Goal: Consume media (video, audio): Consume media (video, audio)

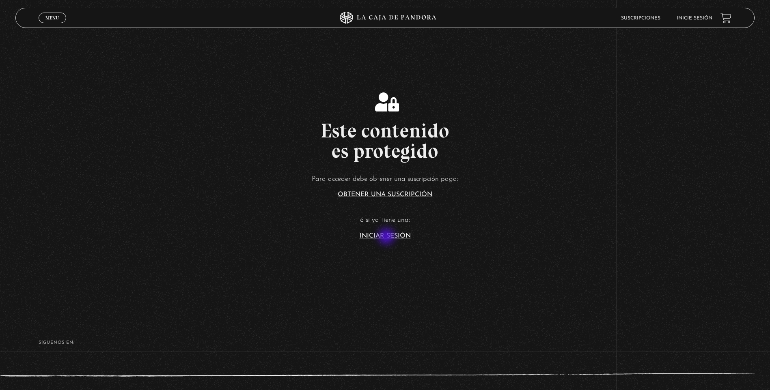
click at [387, 237] on link "Iniciar Sesión" at bounding box center [385, 236] width 51 height 6
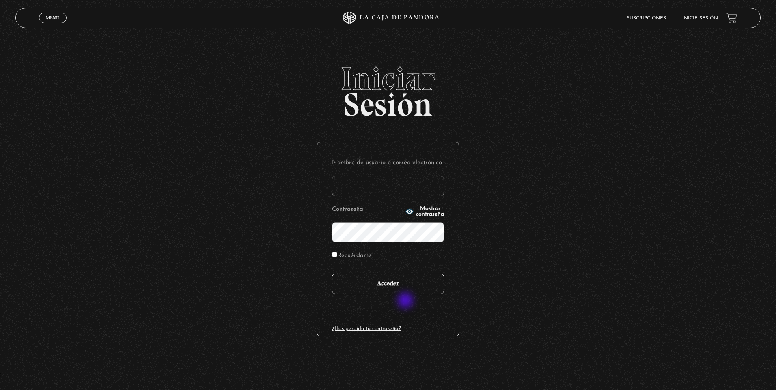
type input "nataliaj"
click at [405, 293] on input "Acceder" at bounding box center [388, 284] width 112 height 20
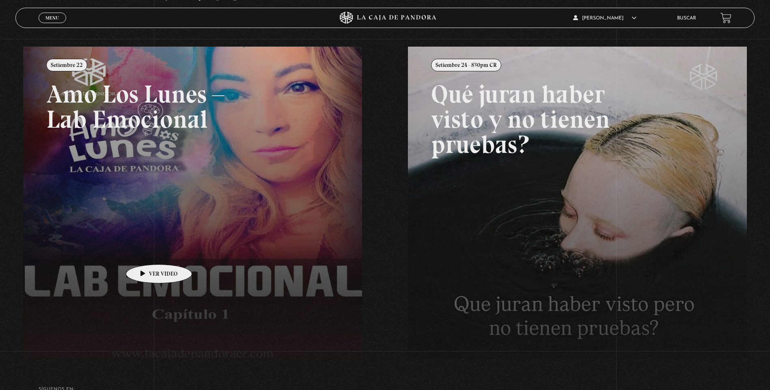
scroll to position [185, 0]
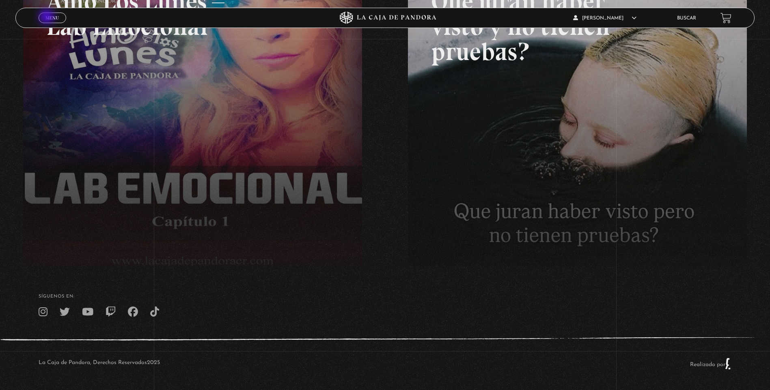
click at [47, 17] on span "Menu" at bounding box center [51, 17] width 13 height 5
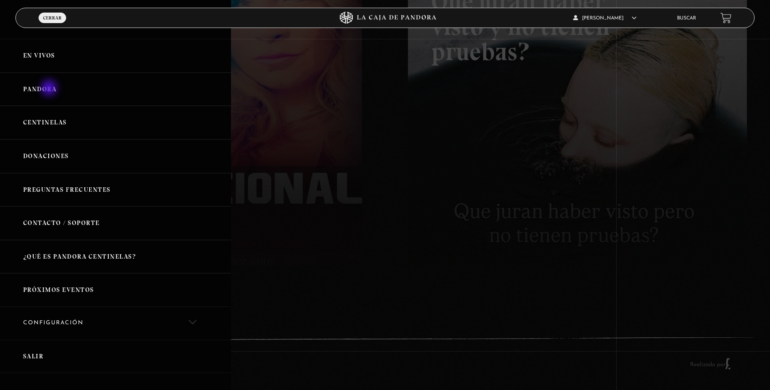
click at [50, 89] on link "Pandora" at bounding box center [115, 90] width 231 height 34
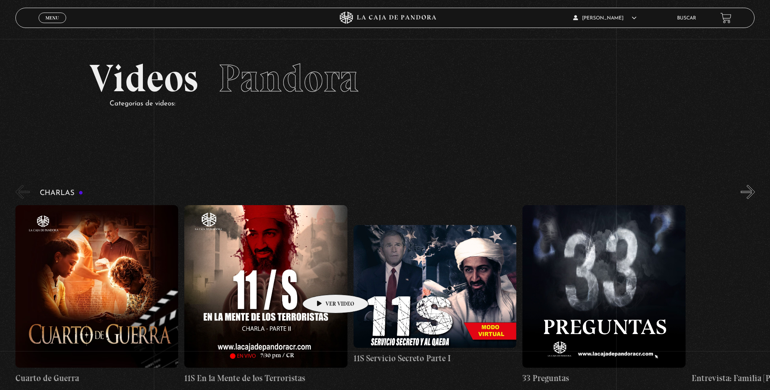
scroll to position [41, 0]
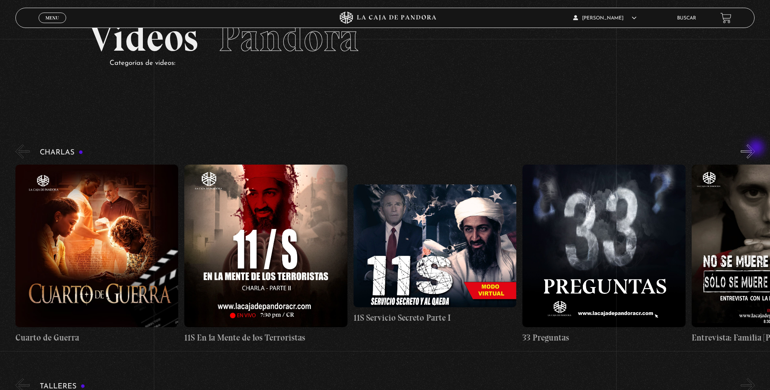
click at [755, 149] on button "»" at bounding box center [748, 151] width 14 height 14
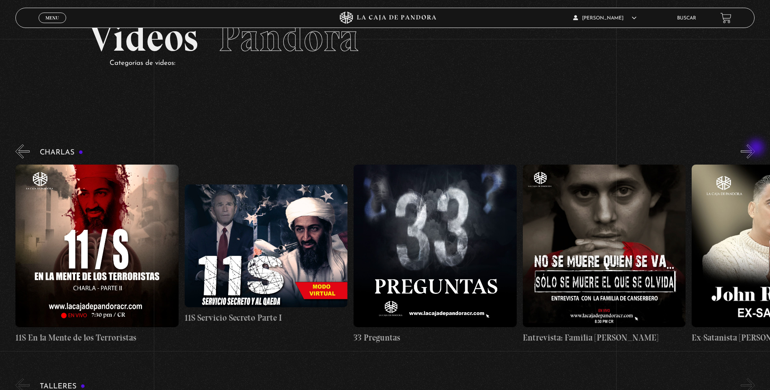
click at [755, 149] on button "»" at bounding box center [748, 151] width 14 height 14
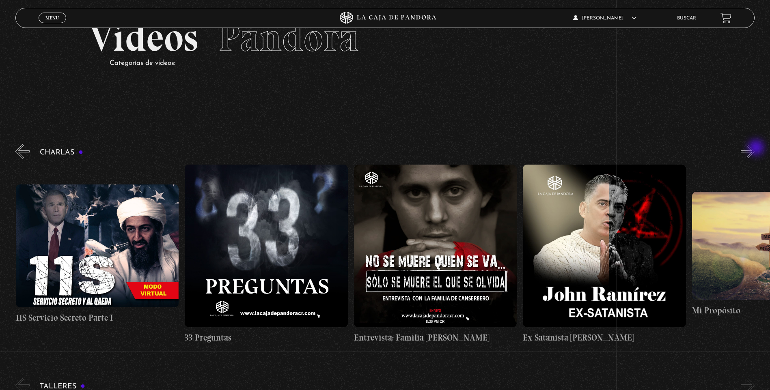
click at [755, 149] on button "»" at bounding box center [748, 151] width 14 height 14
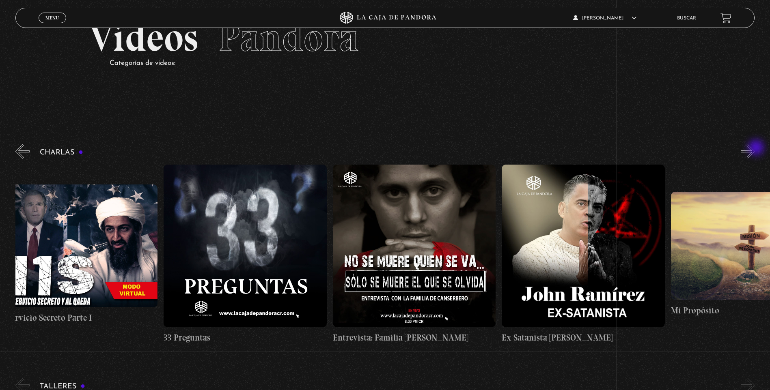
scroll to position [0, 423]
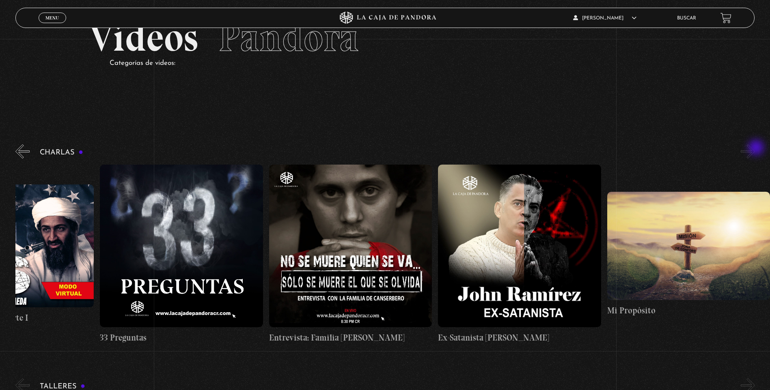
click at [755, 149] on button "»" at bounding box center [748, 151] width 14 height 14
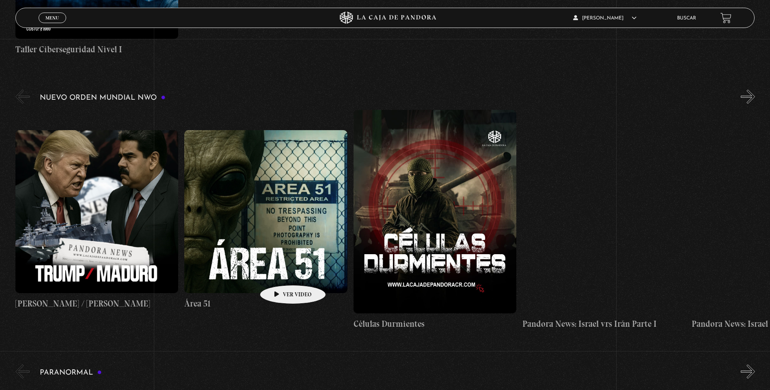
scroll to position [609, 0]
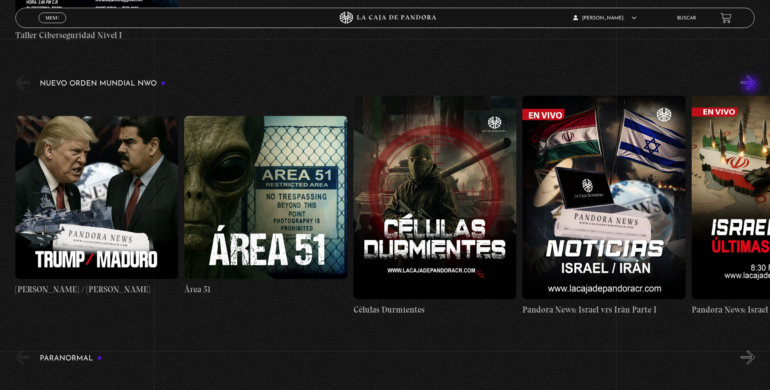
click at [752, 85] on button "»" at bounding box center [748, 82] width 14 height 14
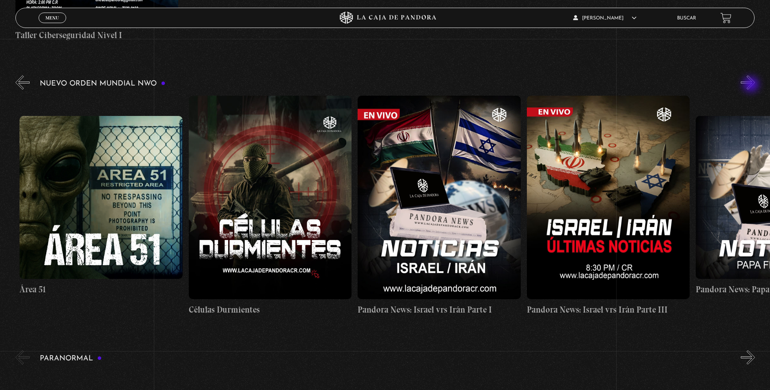
click at [752, 85] on button "»" at bounding box center [748, 82] width 14 height 14
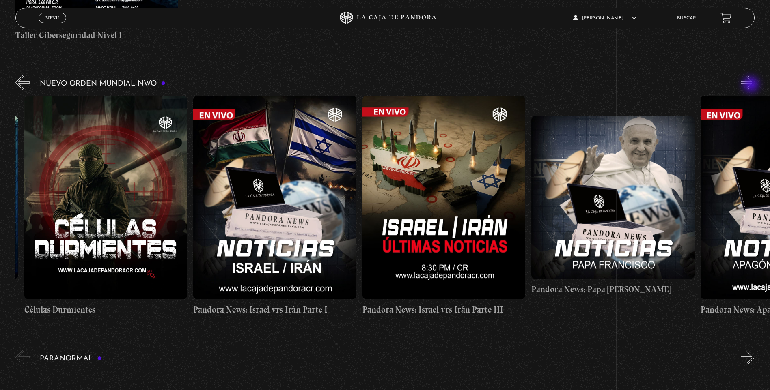
click at [752, 85] on button "»" at bounding box center [748, 82] width 14 height 14
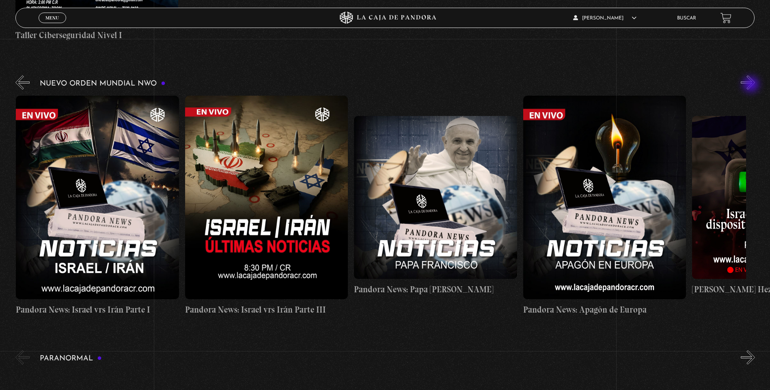
click at [752, 85] on button "»" at bounding box center [748, 82] width 14 height 14
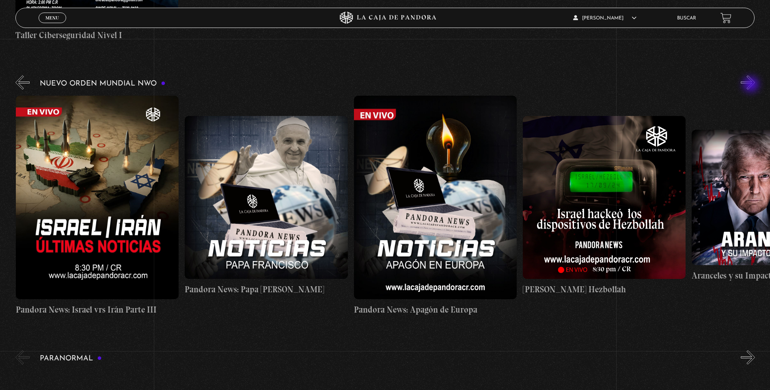
click at [752, 85] on button "»" at bounding box center [748, 82] width 14 height 14
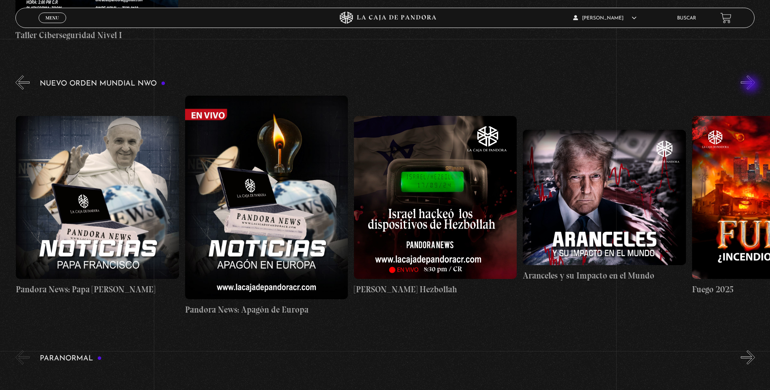
click at [752, 85] on button "»" at bounding box center [748, 82] width 14 height 14
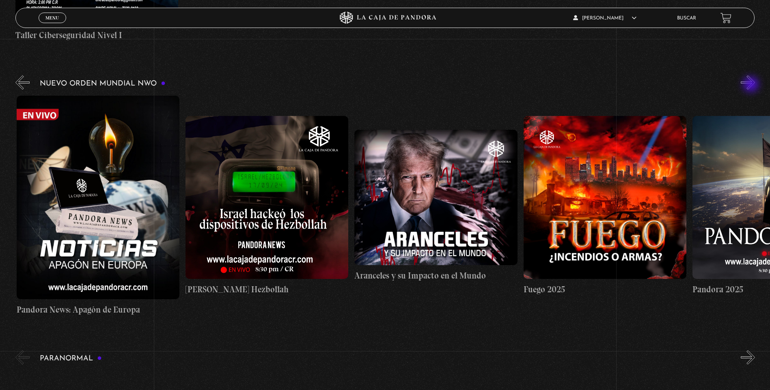
click at [752, 85] on button "»" at bounding box center [748, 82] width 14 height 14
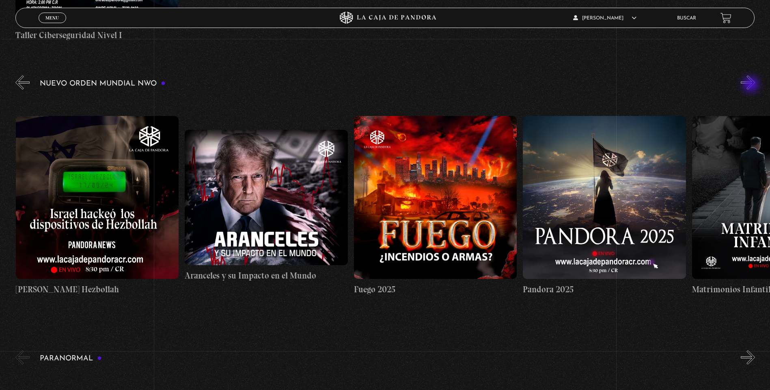
click at [752, 85] on button "»" at bounding box center [748, 82] width 14 height 14
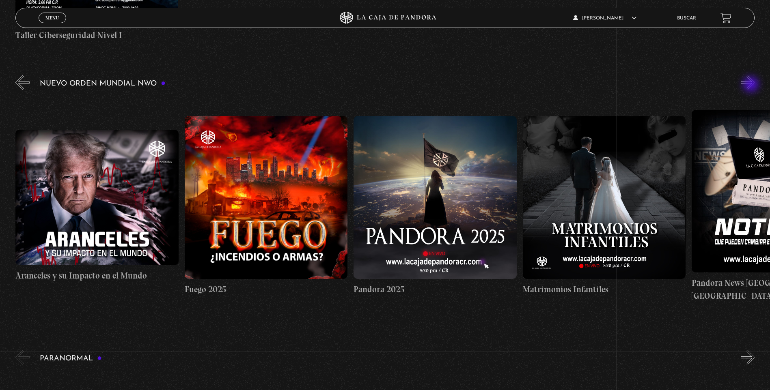
click at [752, 85] on button "»" at bounding box center [748, 82] width 14 height 14
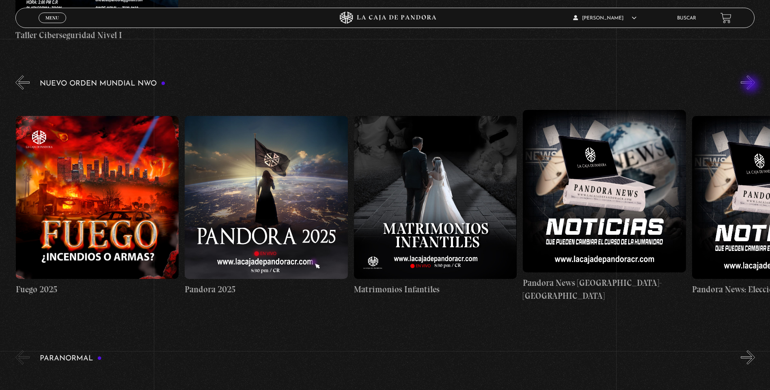
click at [752, 85] on button "»" at bounding box center [748, 82] width 14 height 14
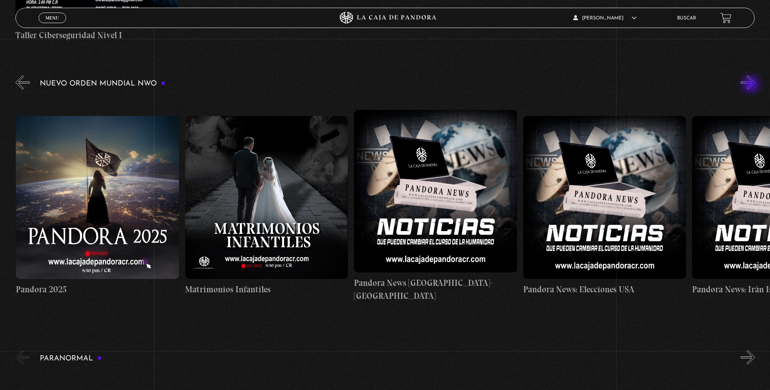
click at [752, 85] on button "»" at bounding box center [748, 82] width 14 height 14
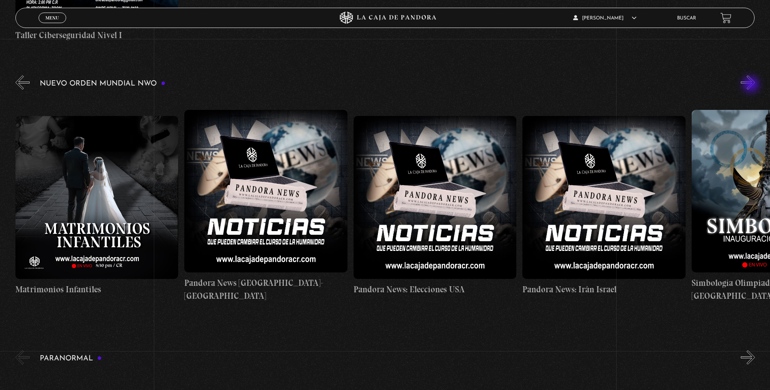
click at [752, 85] on button "»" at bounding box center [748, 82] width 14 height 14
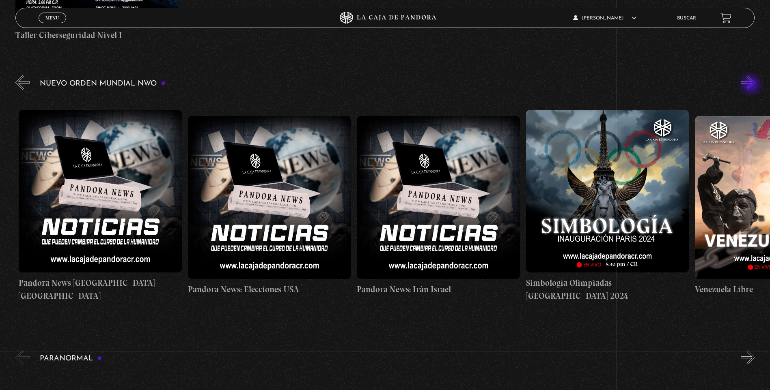
click at [752, 85] on button "»" at bounding box center [748, 82] width 14 height 14
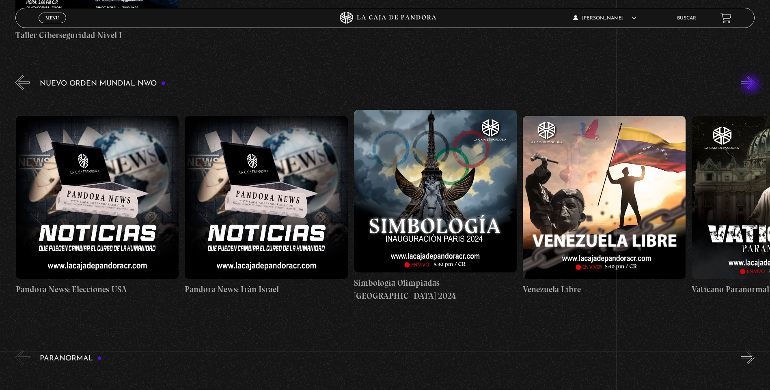
click at [752, 85] on button "»" at bounding box center [748, 82] width 14 height 14
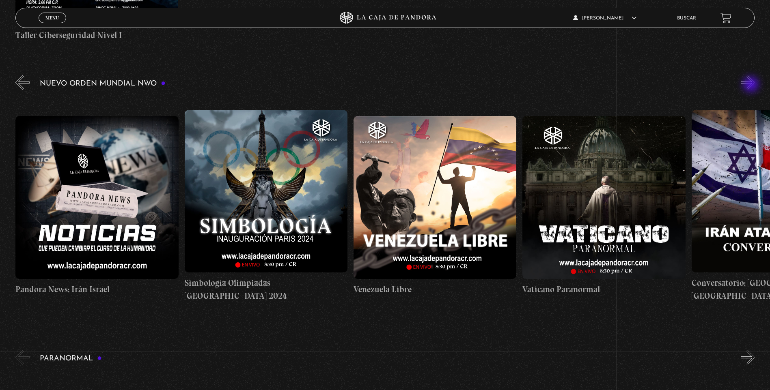
click at [752, 85] on button "»" at bounding box center [748, 82] width 14 height 14
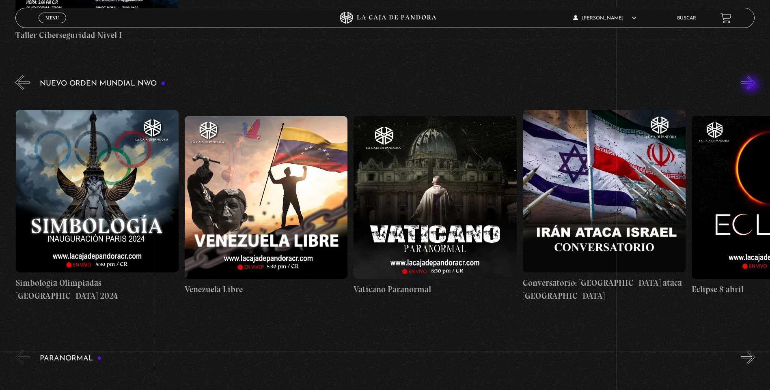
click at [752, 85] on button "»" at bounding box center [748, 82] width 14 height 14
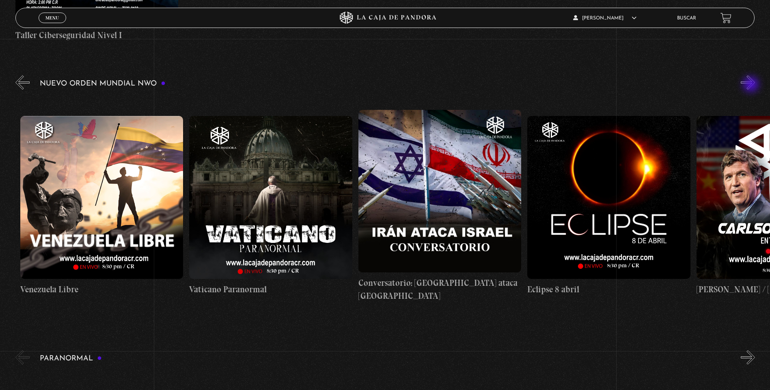
click at [752, 85] on button "»" at bounding box center [748, 82] width 14 height 14
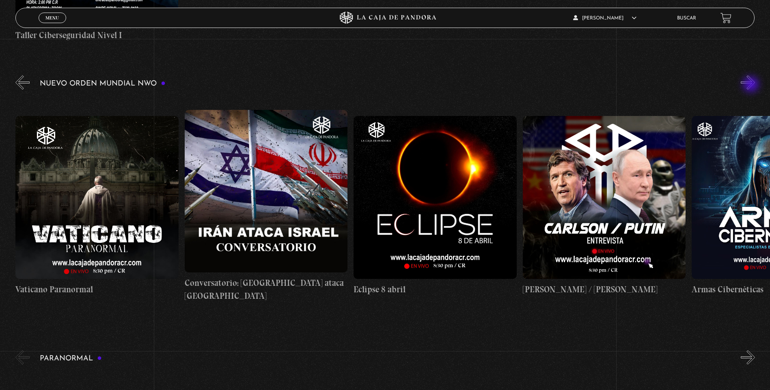
click at [752, 85] on button "»" at bounding box center [748, 82] width 14 height 14
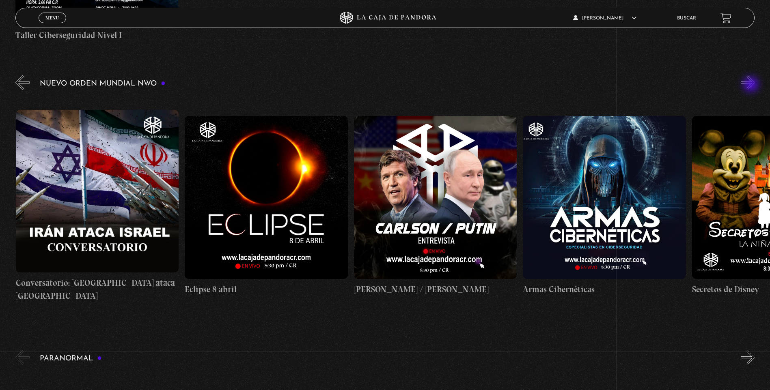
click at [752, 85] on button "»" at bounding box center [748, 82] width 14 height 14
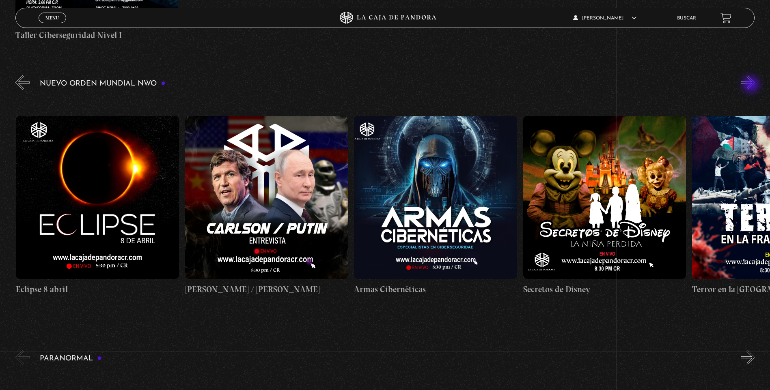
scroll to position [0, 3211]
click at [752, 85] on button "»" at bounding box center [748, 82] width 14 height 14
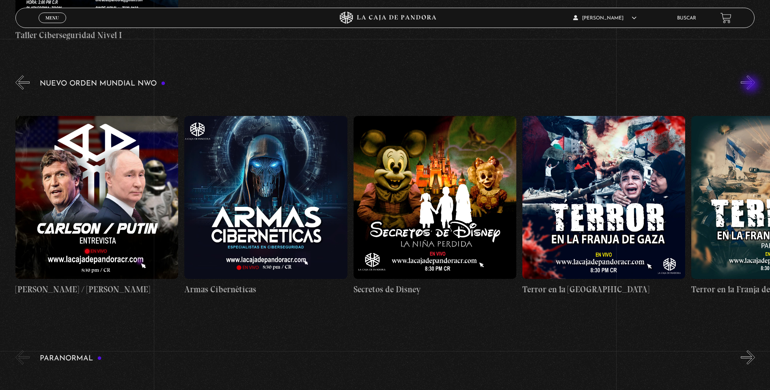
click at [752, 85] on button "»" at bounding box center [748, 82] width 14 height 14
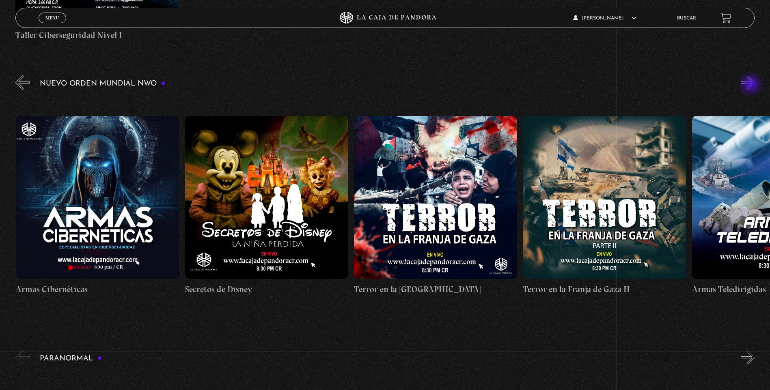
click at [752, 85] on button "»" at bounding box center [748, 82] width 14 height 14
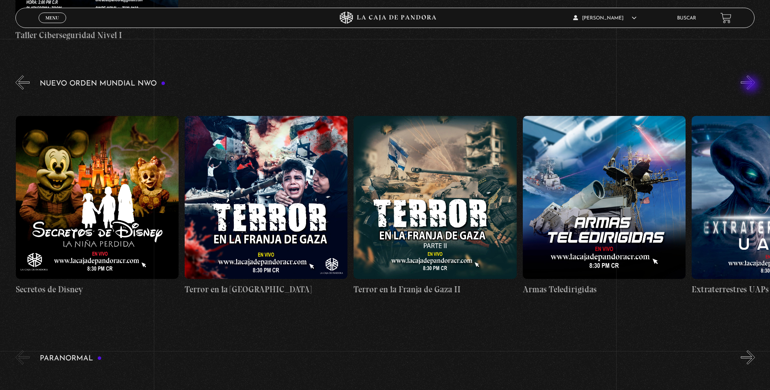
click at [752, 85] on button "»" at bounding box center [748, 82] width 14 height 14
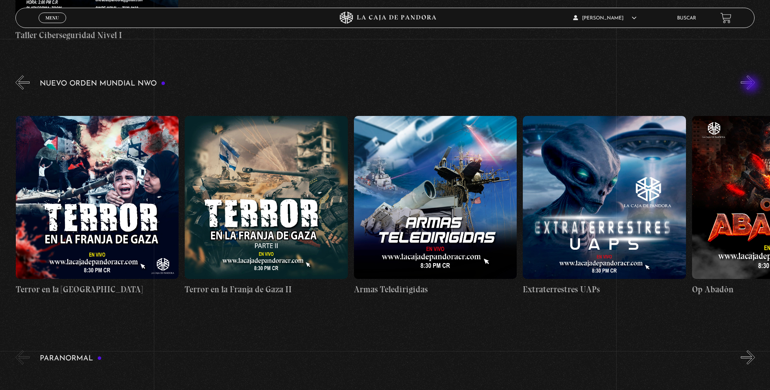
scroll to position [0, 3888]
click at [752, 85] on button "»" at bounding box center [748, 82] width 14 height 14
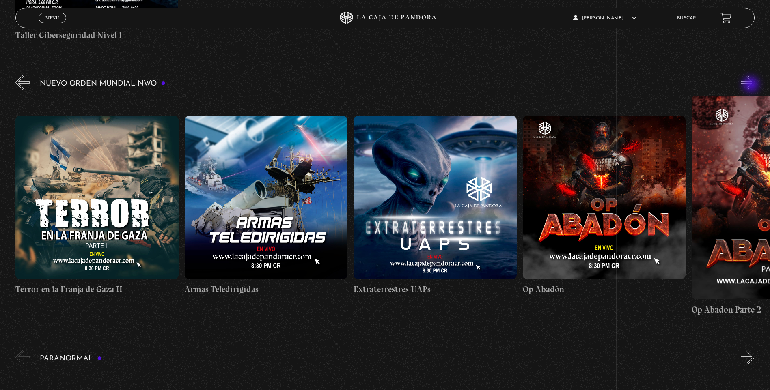
click at [752, 85] on button "»" at bounding box center [748, 82] width 14 height 14
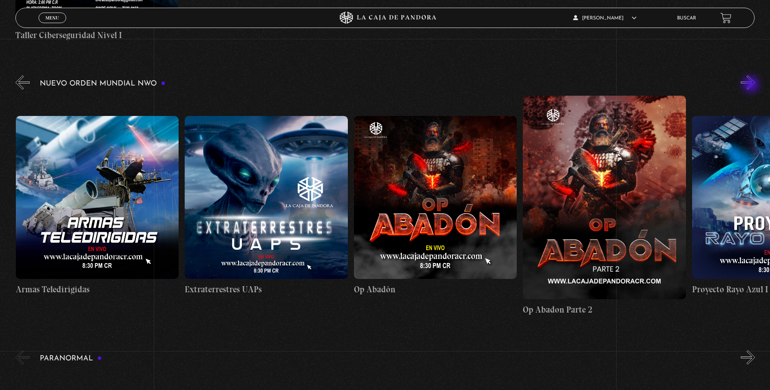
scroll to position [0, 4226]
click at [752, 85] on button "»" at bounding box center [748, 82] width 14 height 14
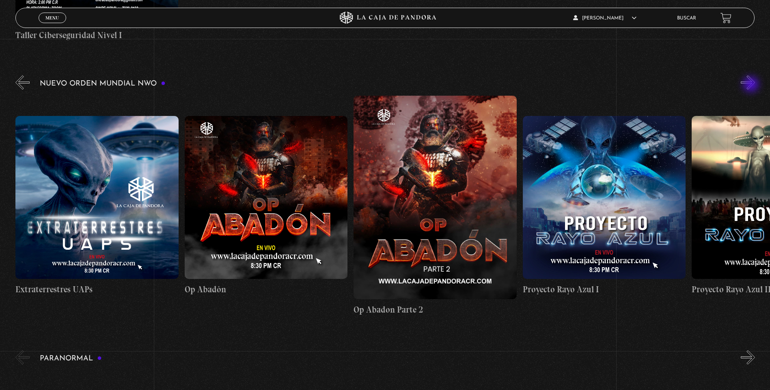
click at [752, 85] on button "»" at bounding box center [748, 82] width 14 height 14
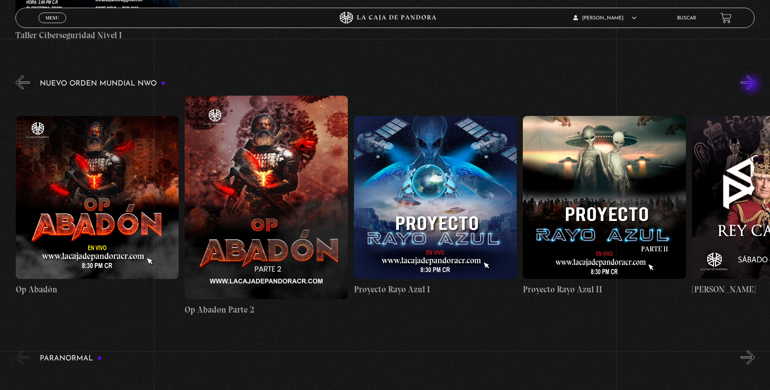
click at [752, 85] on button "»" at bounding box center [748, 82] width 14 height 14
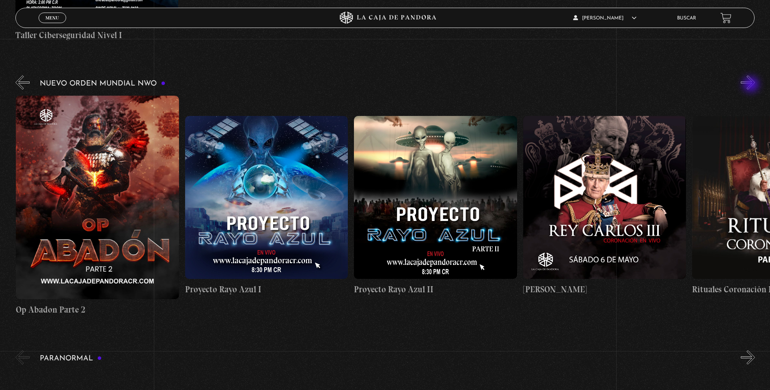
click at [752, 85] on button "»" at bounding box center [748, 82] width 14 height 14
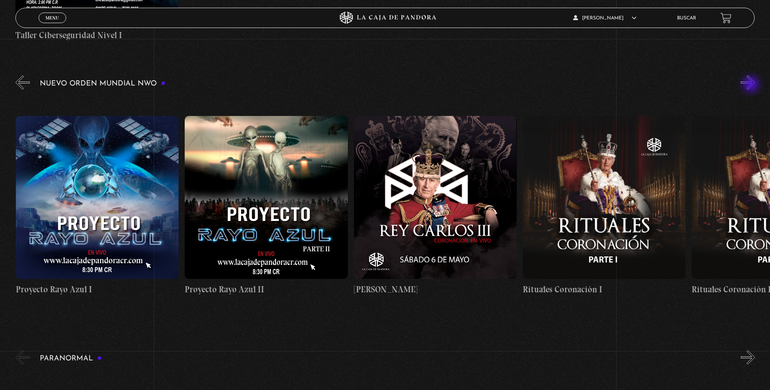
click at [752, 85] on button "»" at bounding box center [748, 82] width 14 height 14
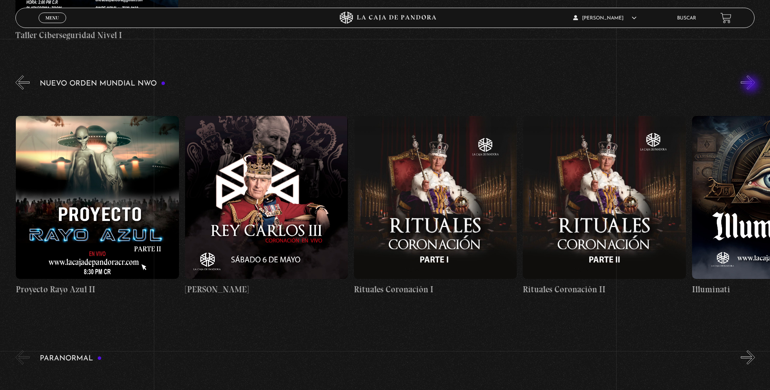
click at [752, 85] on button "»" at bounding box center [748, 82] width 14 height 14
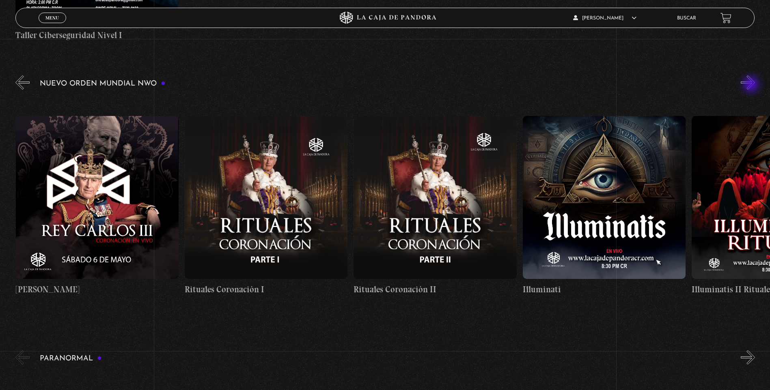
click at [752, 85] on button "»" at bounding box center [748, 82] width 14 height 14
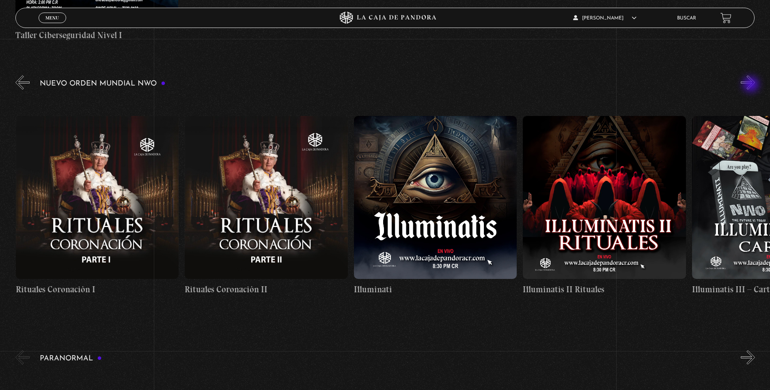
click at [752, 85] on button "»" at bounding box center [748, 82] width 14 height 14
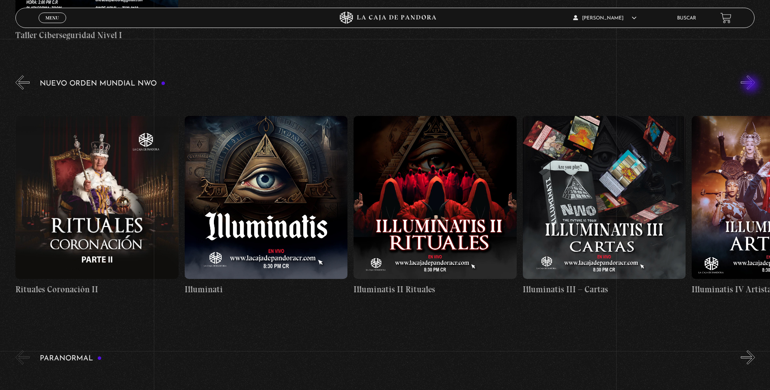
click at [752, 85] on button "»" at bounding box center [748, 82] width 14 height 14
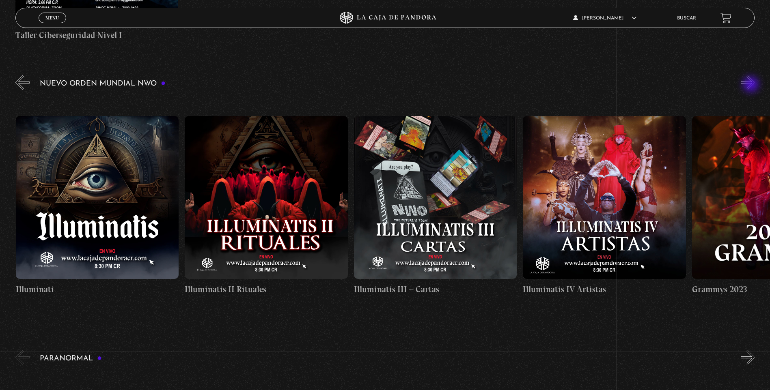
click at [752, 85] on button "»" at bounding box center [748, 82] width 14 height 14
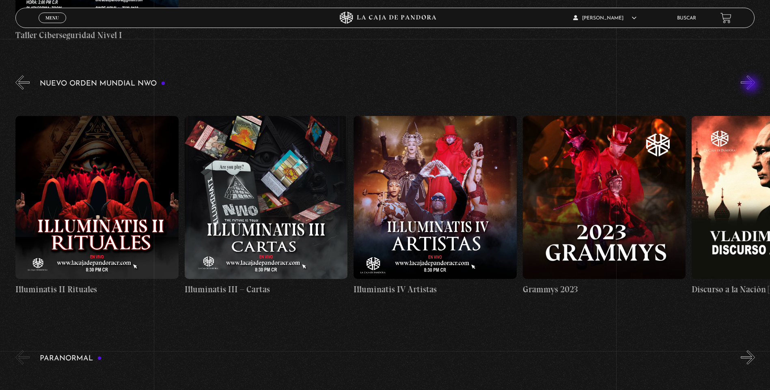
click at [752, 85] on button "»" at bounding box center [748, 82] width 14 height 14
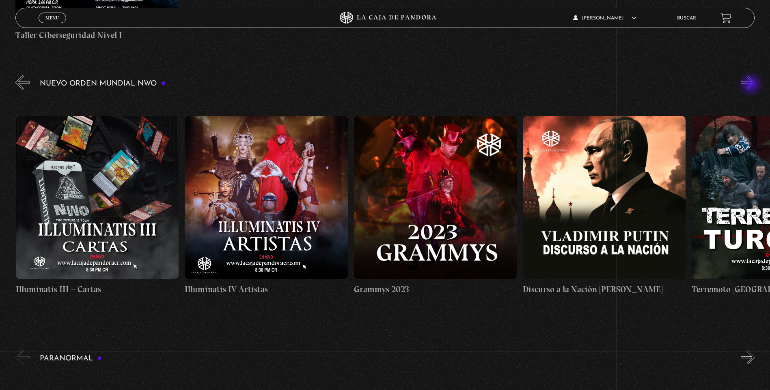
click at [752, 85] on button "»" at bounding box center [748, 82] width 14 height 14
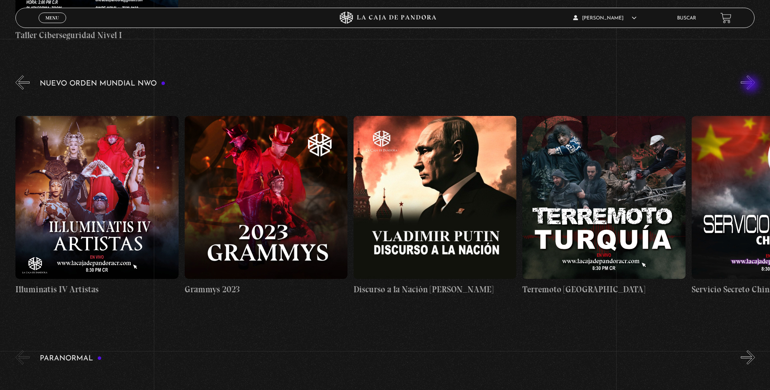
click at [752, 85] on button "»" at bounding box center [748, 82] width 14 height 14
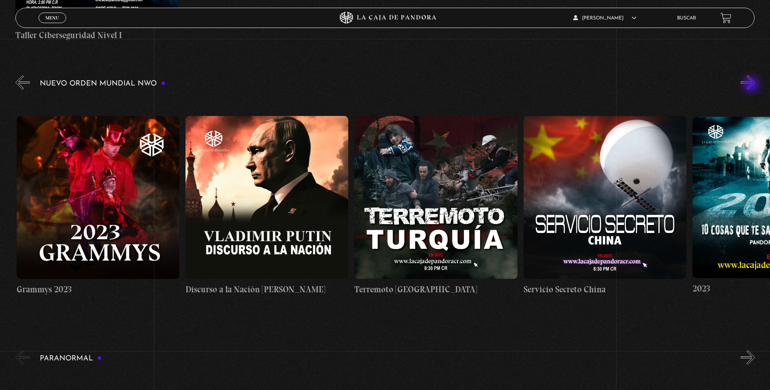
click at [752, 85] on button "»" at bounding box center [748, 82] width 14 height 14
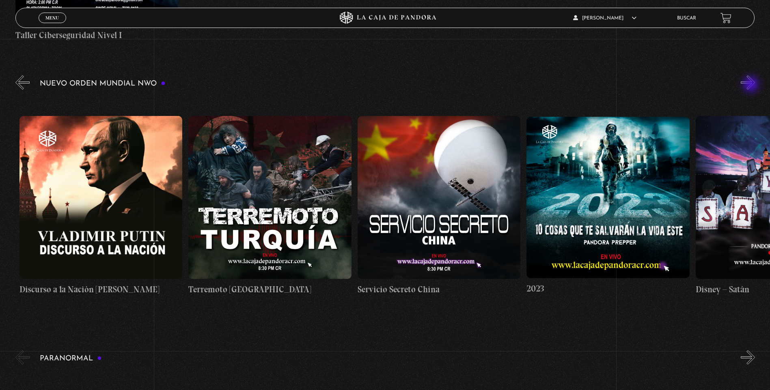
click at [752, 85] on button "»" at bounding box center [748, 82] width 14 height 14
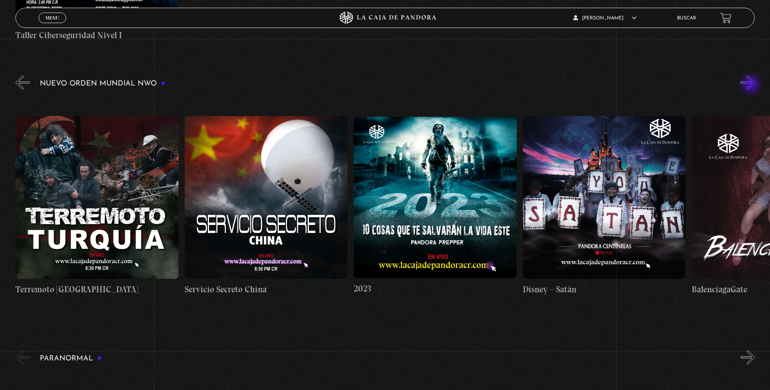
click at [752, 85] on button "»" at bounding box center [748, 82] width 14 height 14
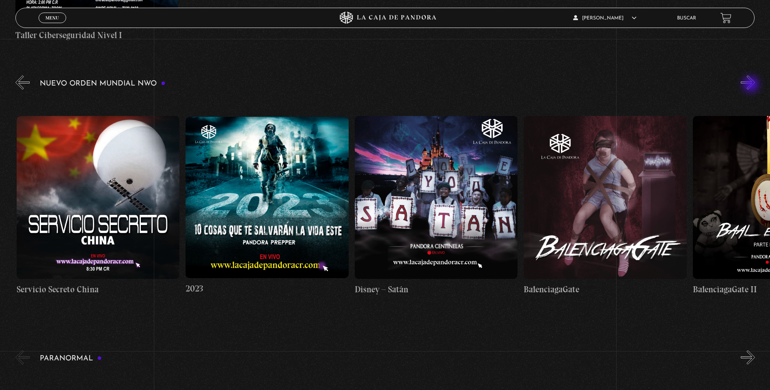
click at [752, 85] on button "»" at bounding box center [748, 82] width 14 height 14
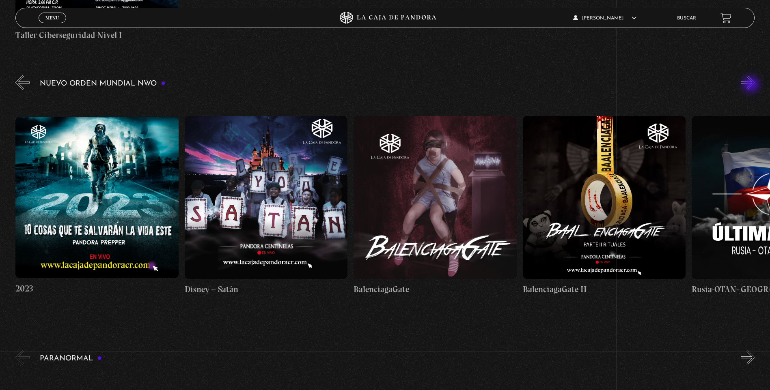
click at [752, 85] on button "»" at bounding box center [748, 82] width 14 height 14
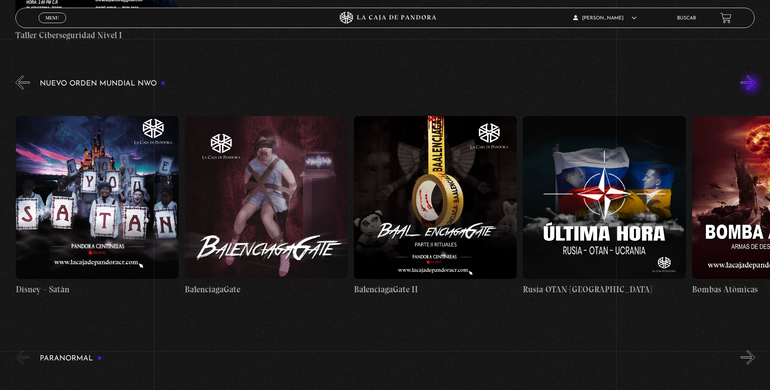
click at [752, 85] on button "»" at bounding box center [748, 82] width 14 height 14
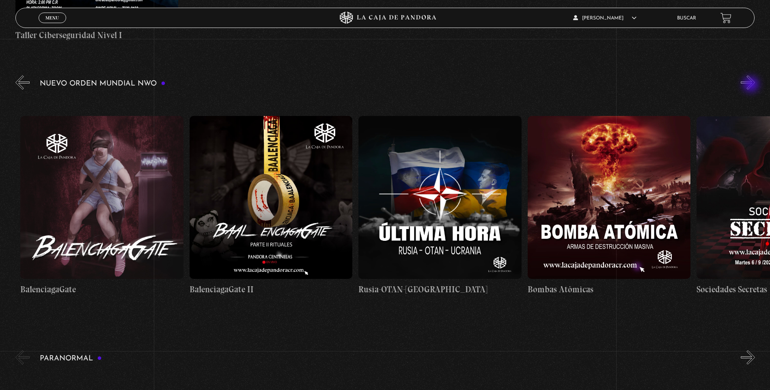
click at [752, 85] on button "»" at bounding box center [748, 82] width 14 height 14
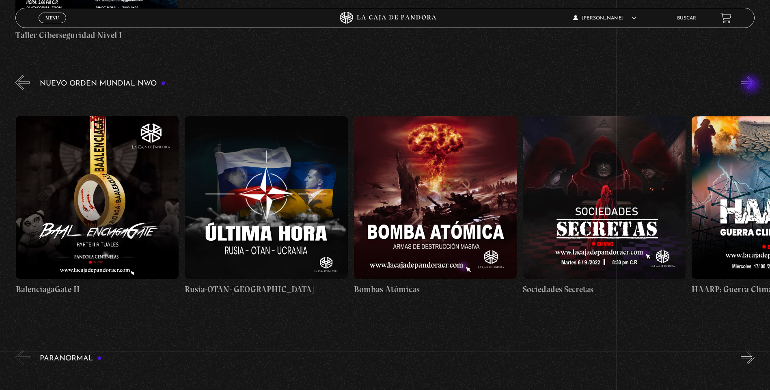
click at [752, 85] on button "»" at bounding box center [748, 82] width 14 height 14
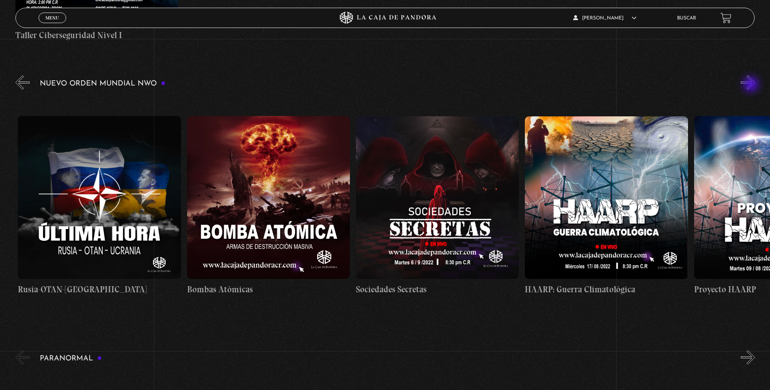
click at [752, 85] on button "»" at bounding box center [748, 82] width 14 height 14
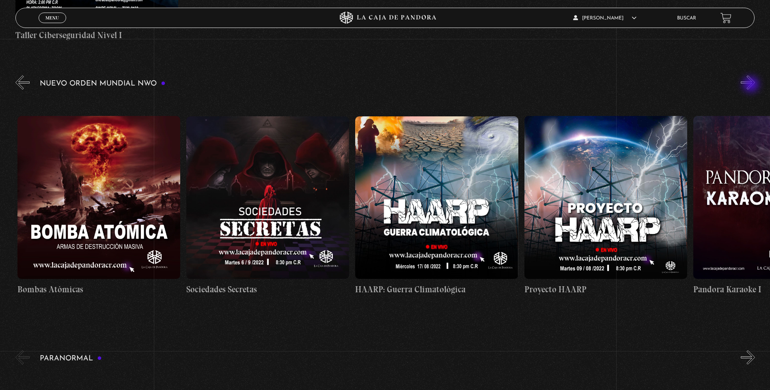
click at [752, 85] on button "»" at bounding box center [748, 82] width 14 height 14
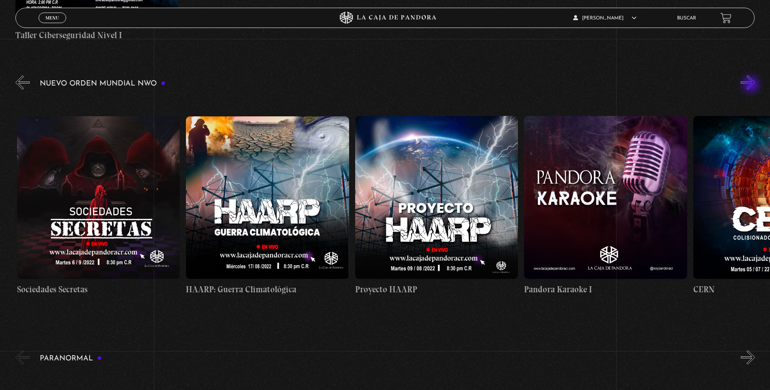
click at [752, 85] on button "»" at bounding box center [748, 82] width 14 height 14
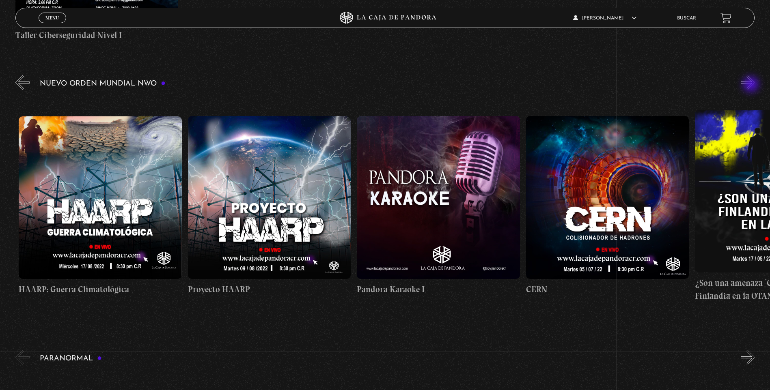
click at [752, 85] on button "»" at bounding box center [748, 82] width 14 height 14
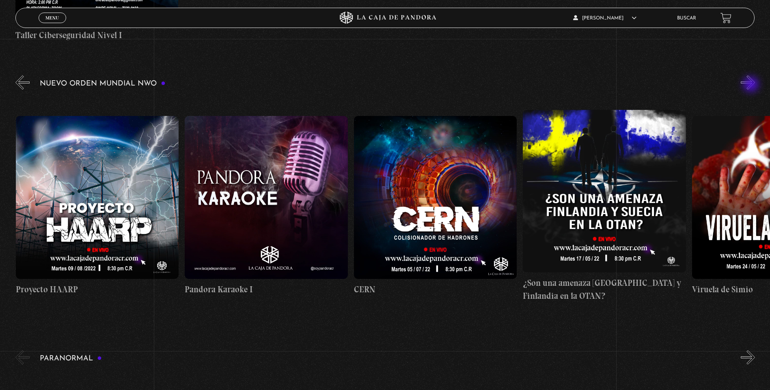
click at [752, 85] on button "»" at bounding box center [748, 82] width 14 height 14
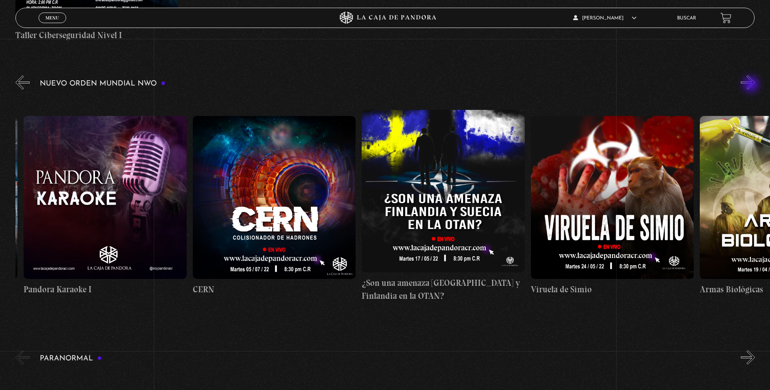
click at [752, 85] on button "»" at bounding box center [748, 82] width 14 height 14
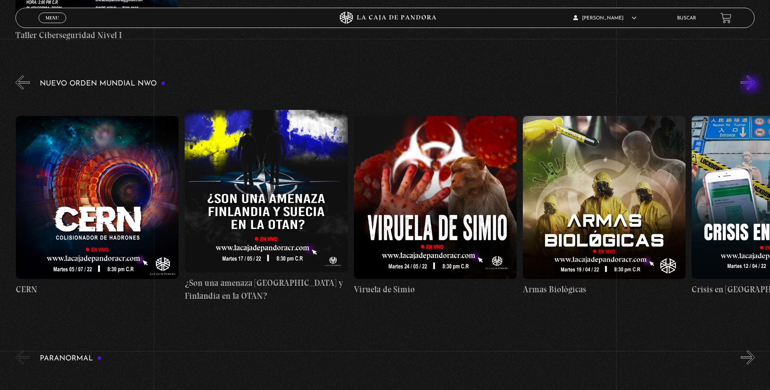
click at [752, 85] on button "»" at bounding box center [748, 82] width 14 height 14
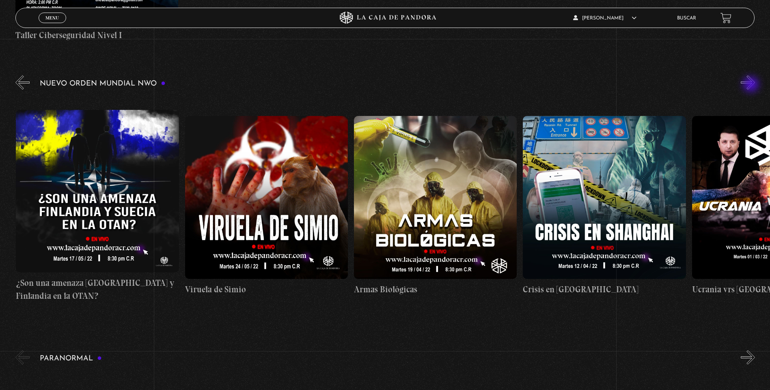
click at [752, 85] on button "»" at bounding box center [748, 82] width 14 height 14
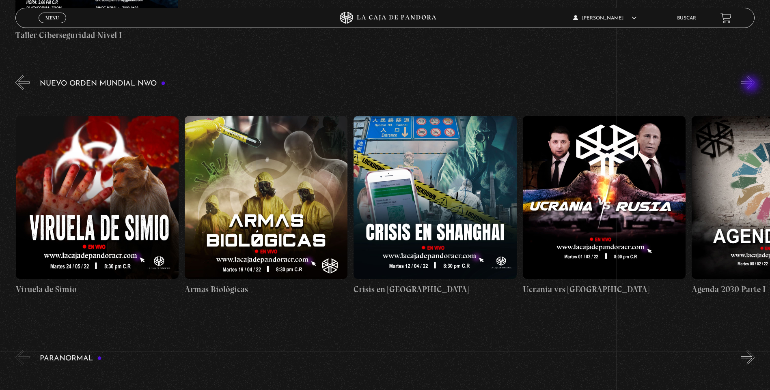
click at [752, 85] on button "»" at bounding box center [748, 82] width 14 height 14
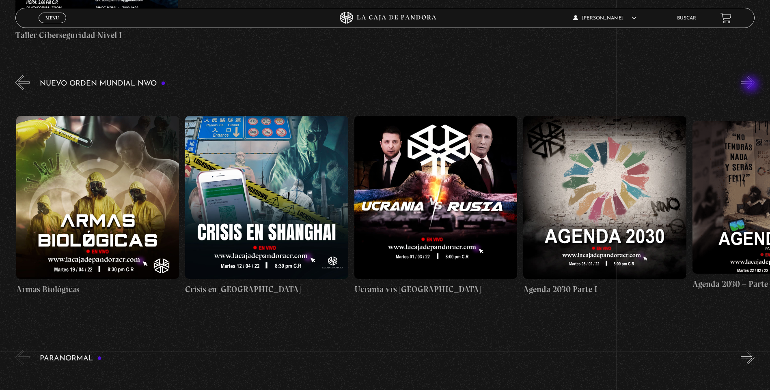
click at [752, 85] on button "»" at bounding box center [748, 82] width 14 height 14
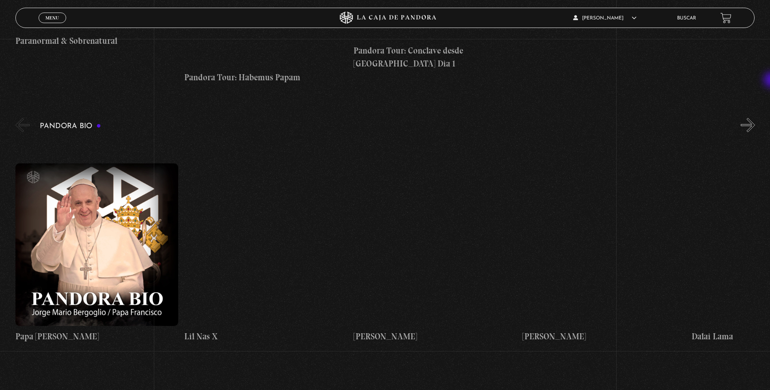
scroll to position [1402, 0]
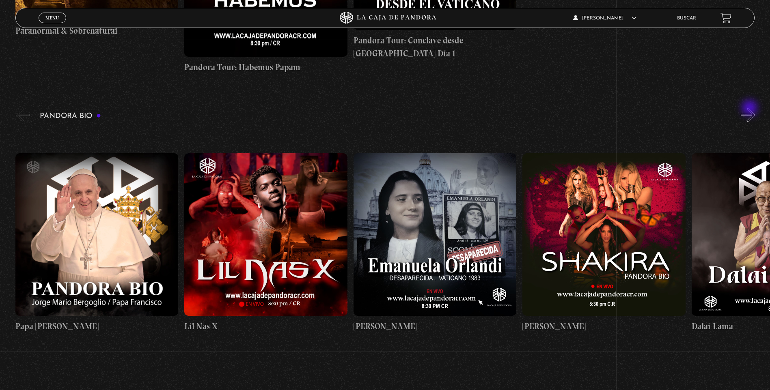
click at [751, 109] on button "»" at bounding box center [748, 115] width 14 height 14
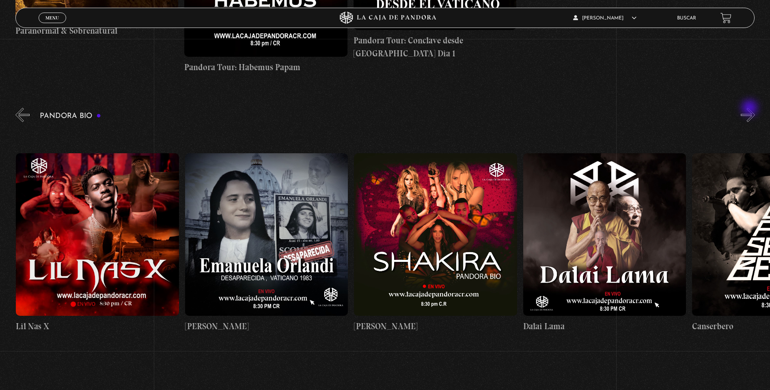
click at [751, 109] on button "»" at bounding box center [748, 115] width 14 height 14
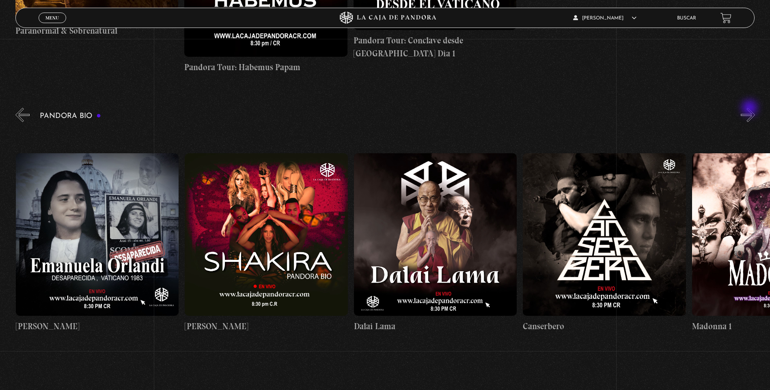
click at [751, 109] on button "»" at bounding box center [748, 115] width 14 height 14
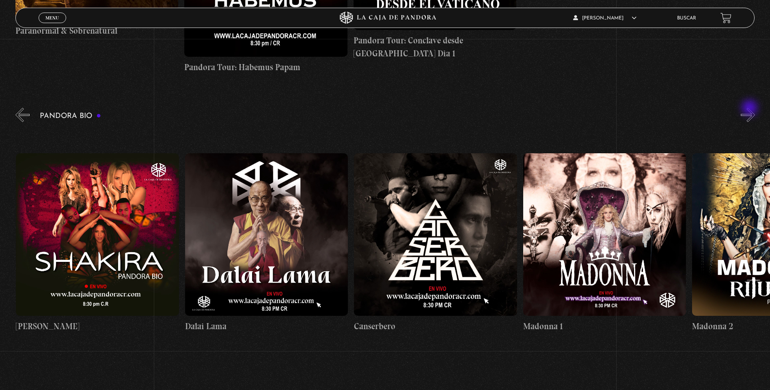
click at [751, 109] on button "»" at bounding box center [748, 115] width 14 height 14
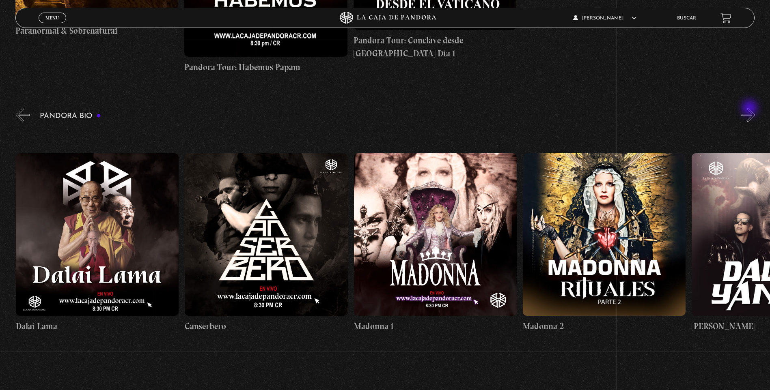
scroll to position [0, 676]
click at [751, 109] on button "»" at bounding box center [748, 115] width 14 height 14
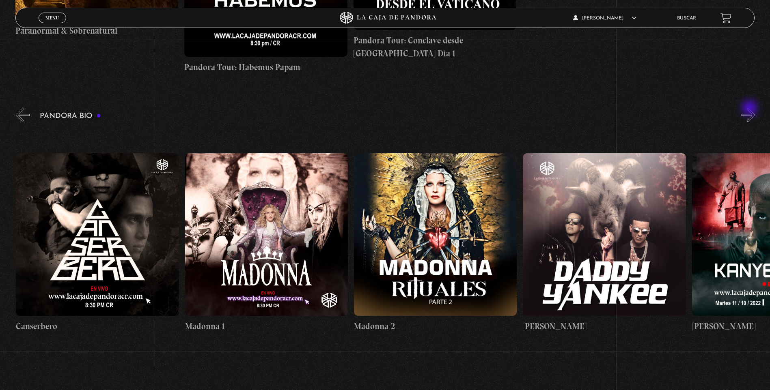
click at [751, 109] on button "»" at bounding box center [748, 115] width 14 height 14
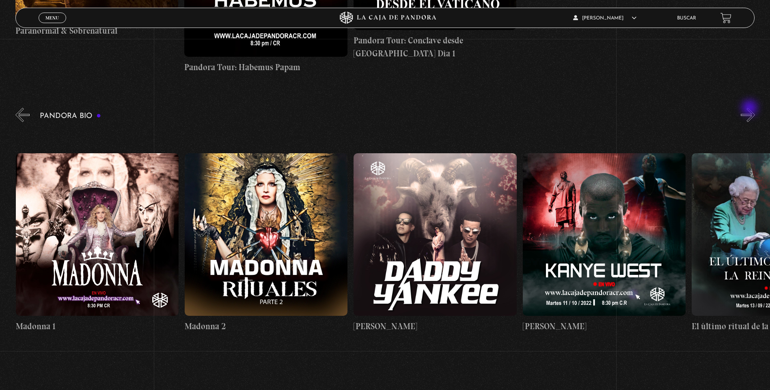
click at [751, 109] on button "»" at bounding box center [748, 115] width 14 height 14
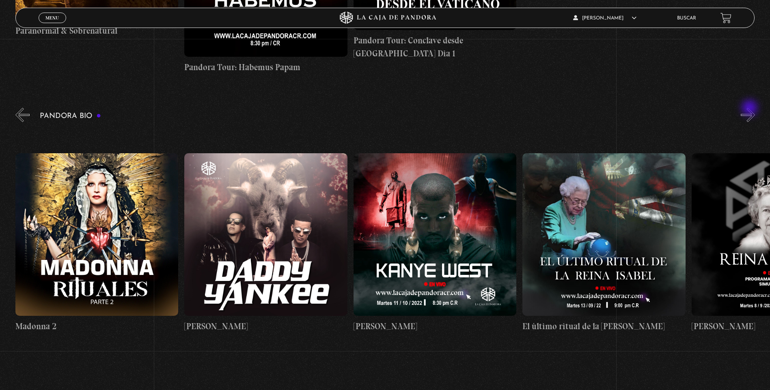
click at [751, 109] on button "»" at bounding box center [748, 115] width 14 height 14
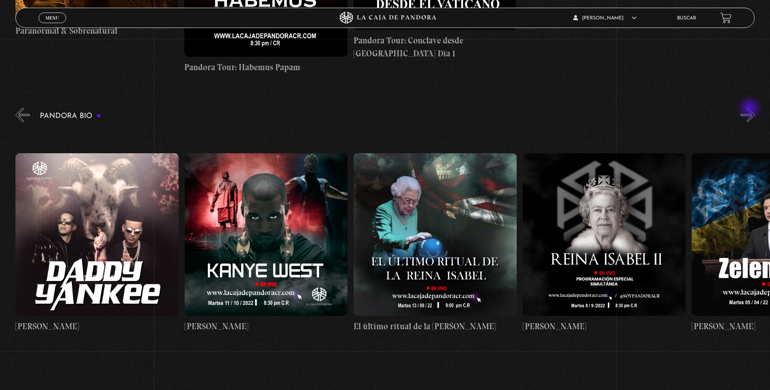
click at [751, 109] on button "»" at bounding box center [748, 115] width 14 height 14
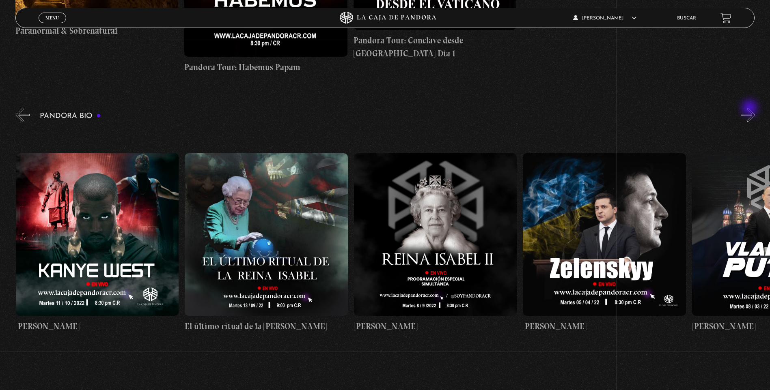
scroll to position [0, 1521]
click at [751, 109] on button "»" at bounding box center [748, 115] width 14 height 14
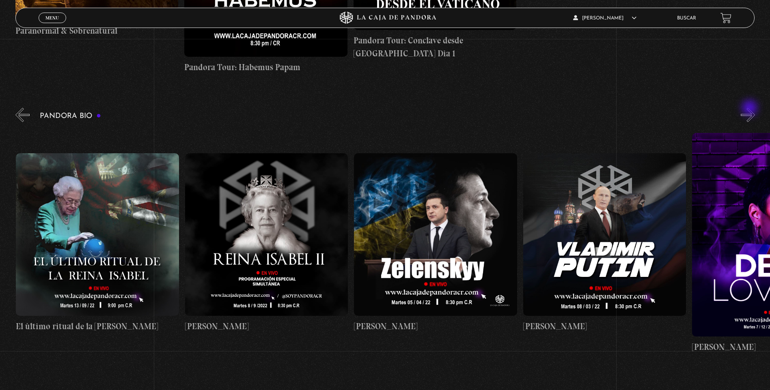
click at [751, 109] on button "»" at bounding box center [748, 115] width 14 height 14
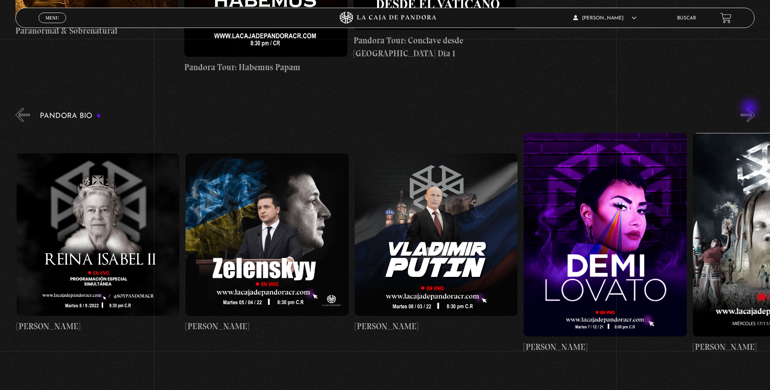
click at [751, 109] on button "»" at bounding box center [748, 115] width 14 height 14
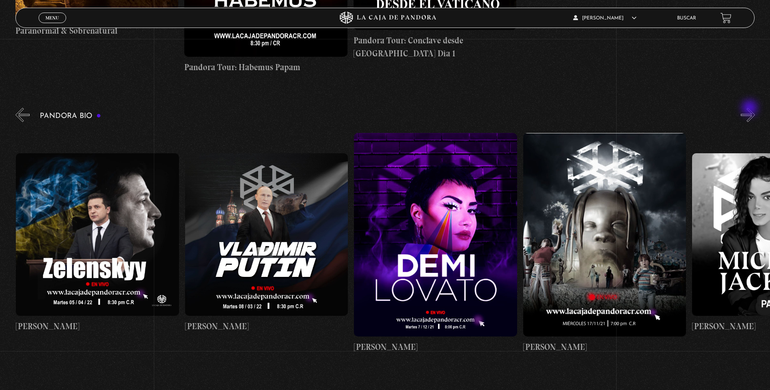
click at [751, 109] on button "»" at bounding box center [748, 115] width 14 height 14
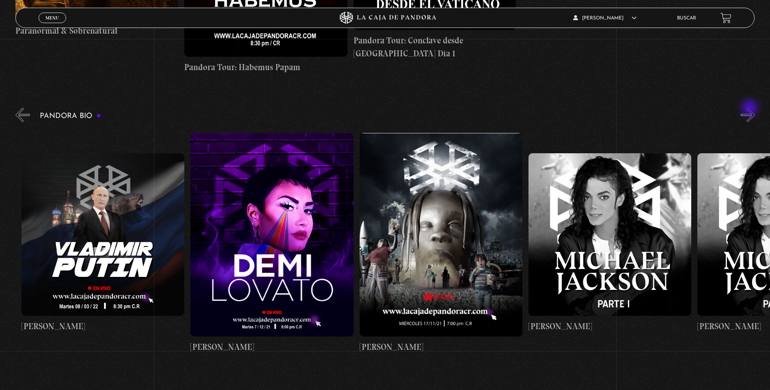
click at [751, 109] on button "»" at bounding box center [748, 115] width 14 height 14
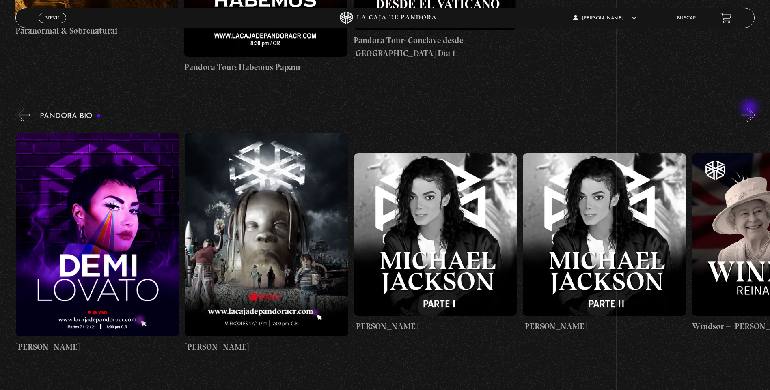
click at [751, 109] on button "»" at bounding box center [748, 115] width 14 height 14
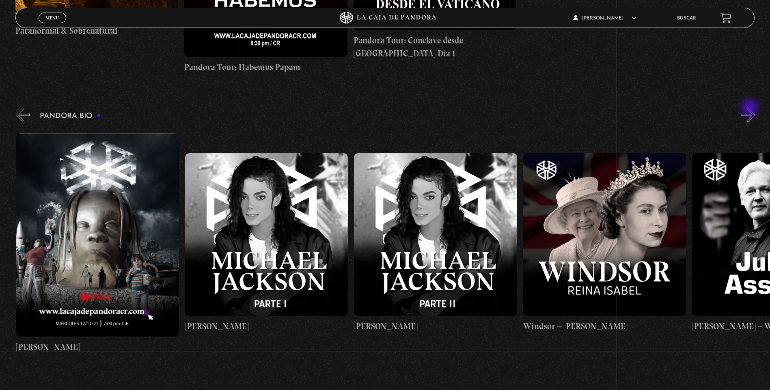
click at [751, 109] on button "»" at bounding box center [748, 115] width 14 height 14
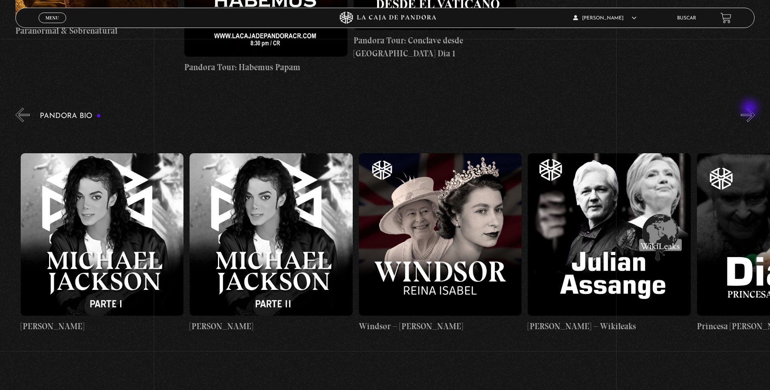
click at [751, 109] on button "»" at bounding box center [748, 115] width 14 height 14
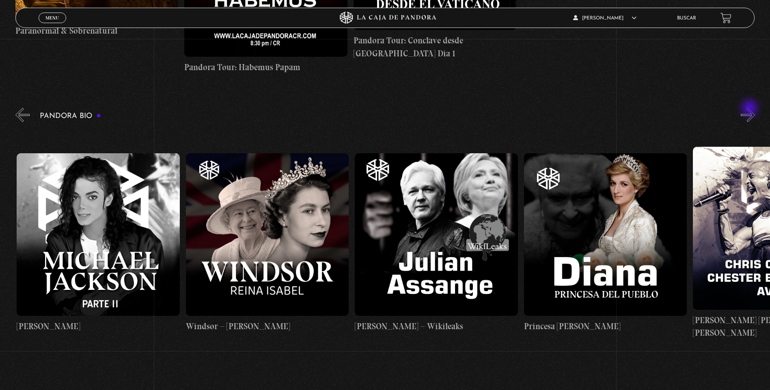
click at [751, 109] on button "»" at bounding box center [748, 115] width 14 height 14
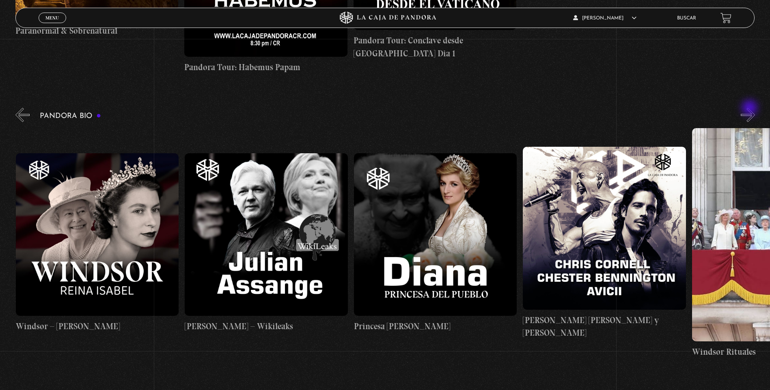
click at [751, 109] on button "»" at bounding box center [748, 115] width 14 height 14
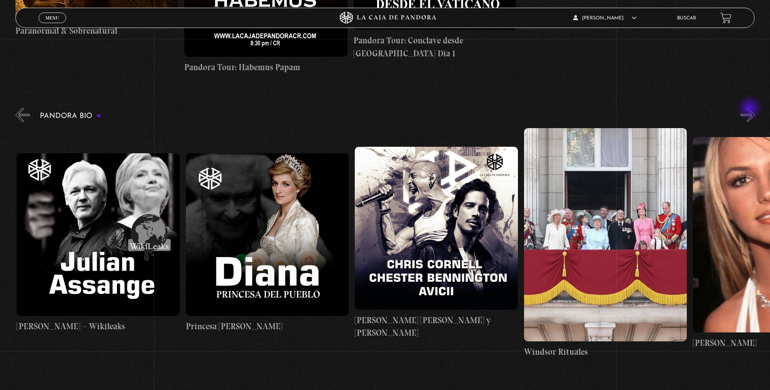
click at [751, 109] on button "»" at bounding box center [748, 115] width 14 height 14
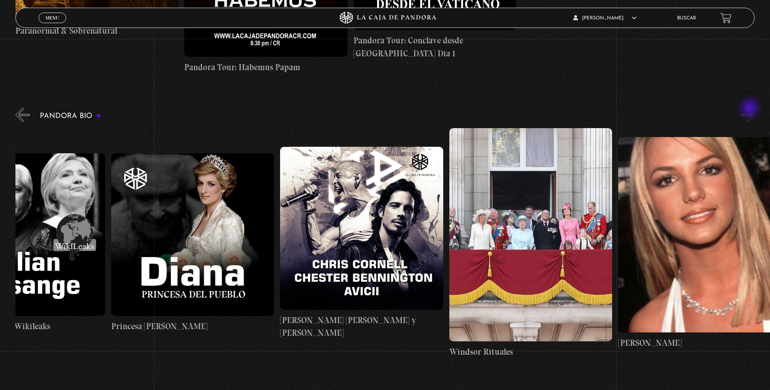
scroll to position [0, 3296]
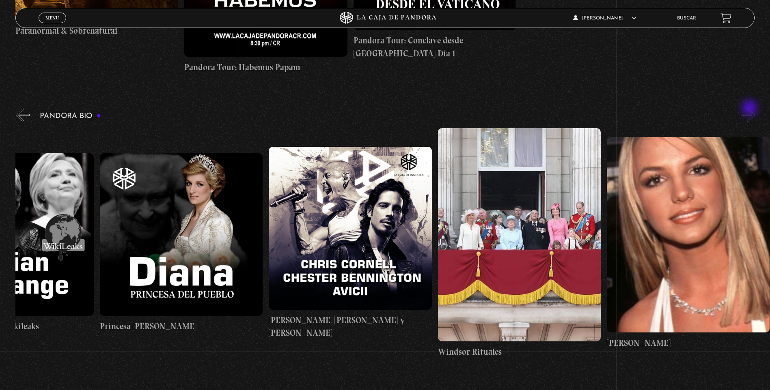
click at [751, 109] on button "»" at bounding box center [748, 115] width 14 height 14
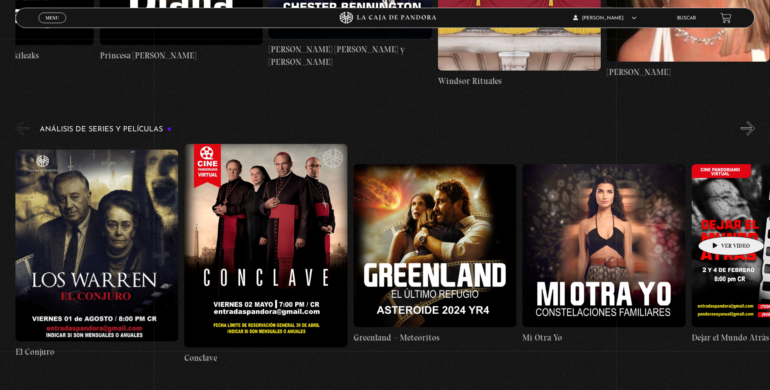
scroll to position [1686, 0]
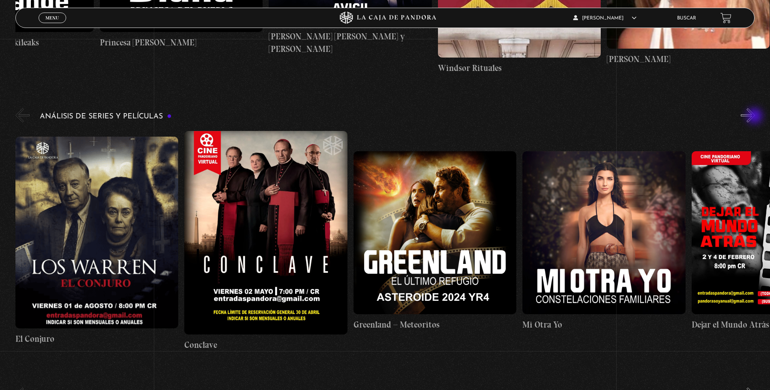
click at [755, 117] on button "»" at bounding box center [748, 115] width 14 height 14
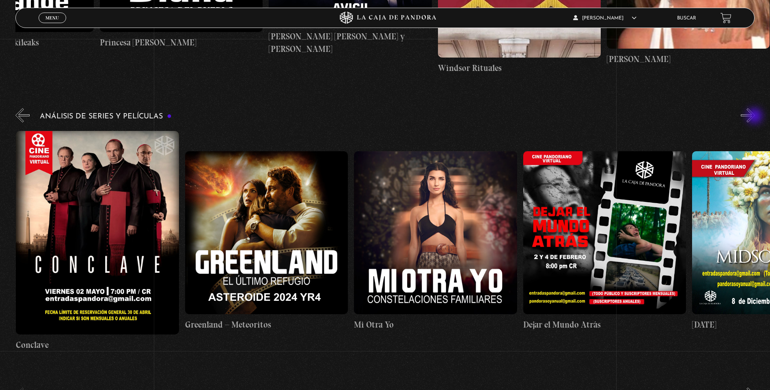
click at [755, 117] on button "»" at bounding box center [748, 115] width 14 height 14
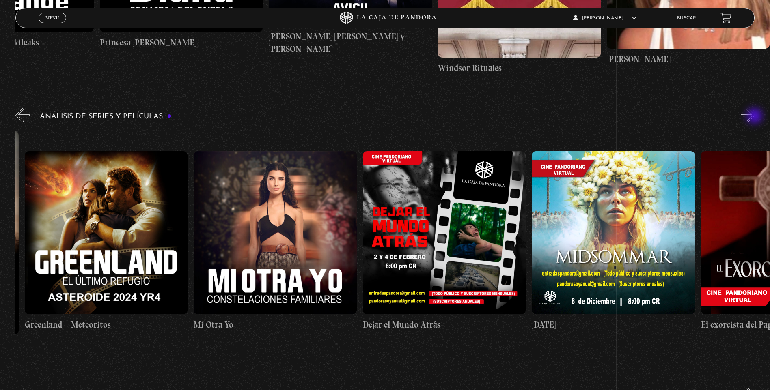
click at [754, 118] on button "»" at bounding box center [748, 115] width 14 height 14
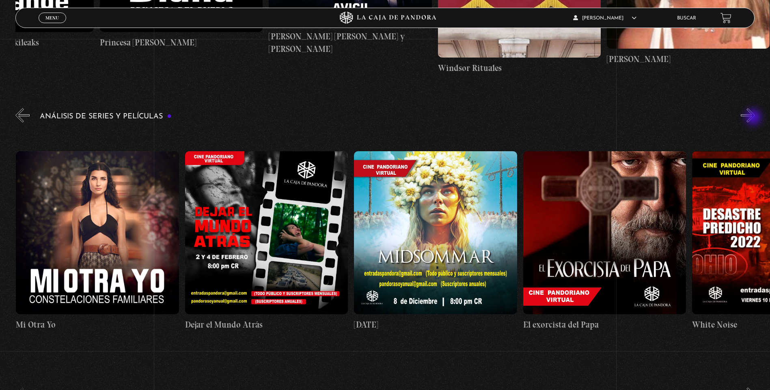
click at [754, 118] on button "»" at bounding box center [748, 115] width 14 height 14
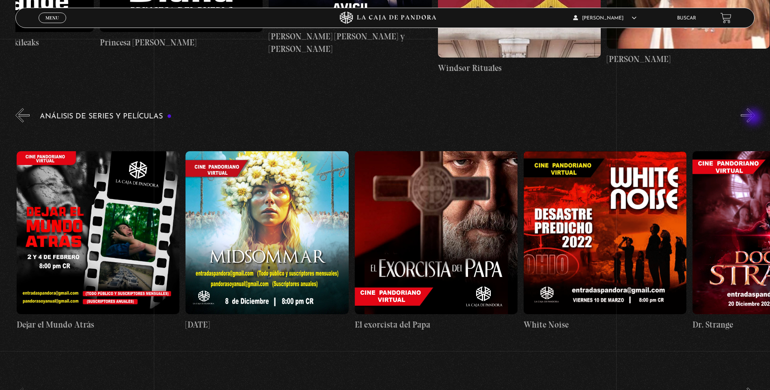
click at [754, 118] on button "»" at bounding box center [748, 115] width 14 height 14
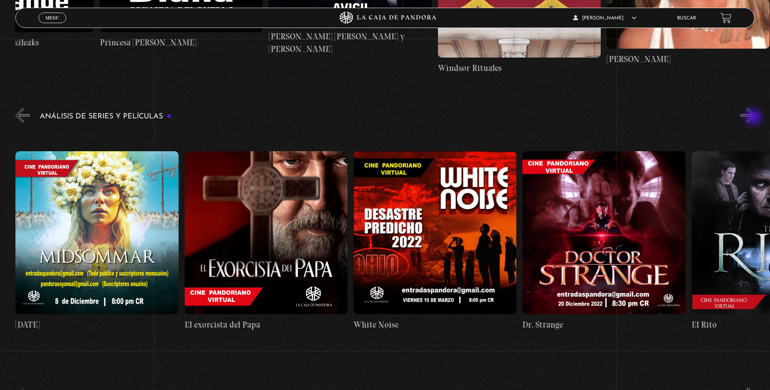
click at [754, 118] on button "»" at bounding box center [748, 115] width 14 height 14
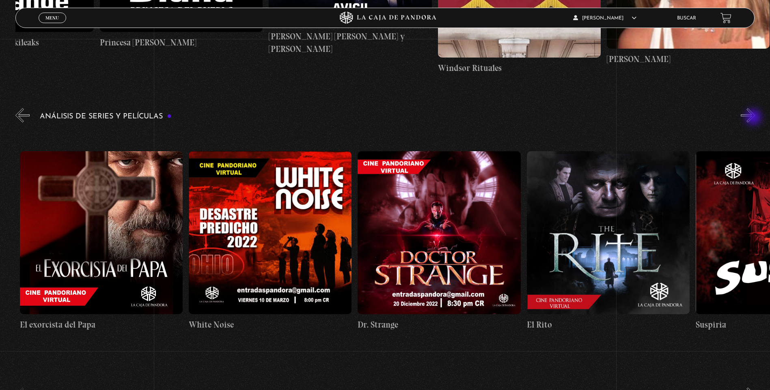
click at [754, 118] on button "»" at bounding box center [748, 115] width 14 height 14
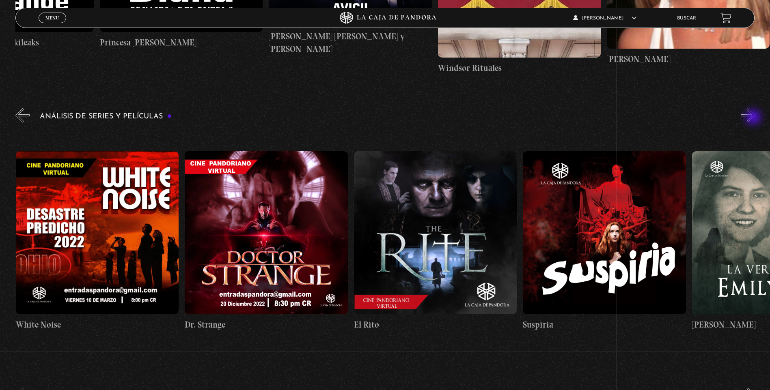
click at [754, 118] on button "»" at bounding box center [748, 115] width 14 height 14
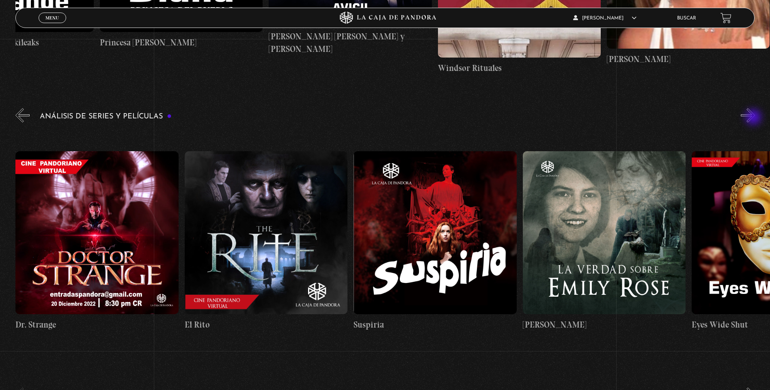
click at [754, 118] on button "»" at bounding box center [748, 115] width 14 height 14
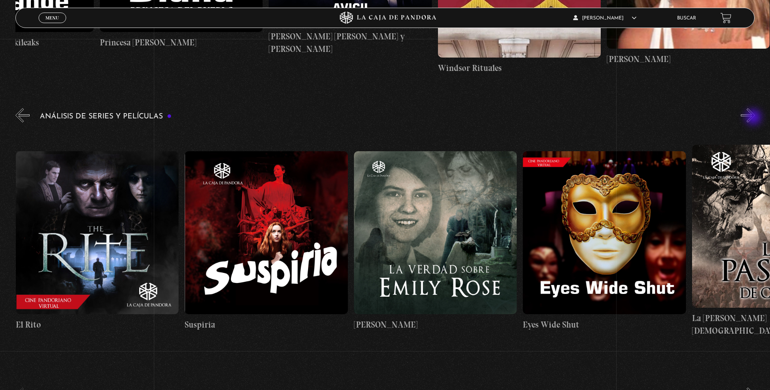
click at [754, 118] on button "»" at bounding box center [748, 115] width 14 height 14
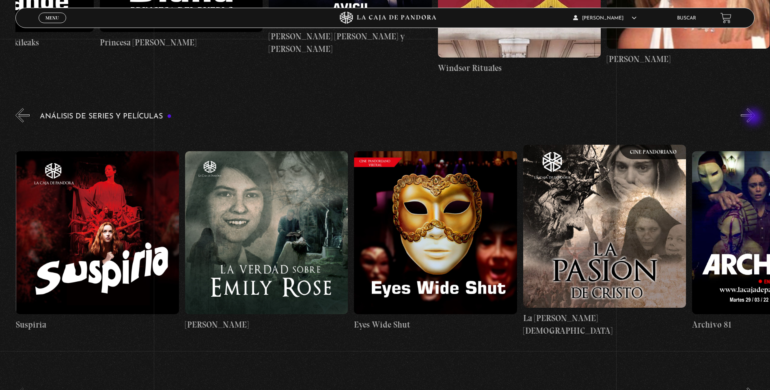
scroll to position [0, 1690]
click at [754, 118] on button "»" at bounding box center [748, 115] width 14 height 14
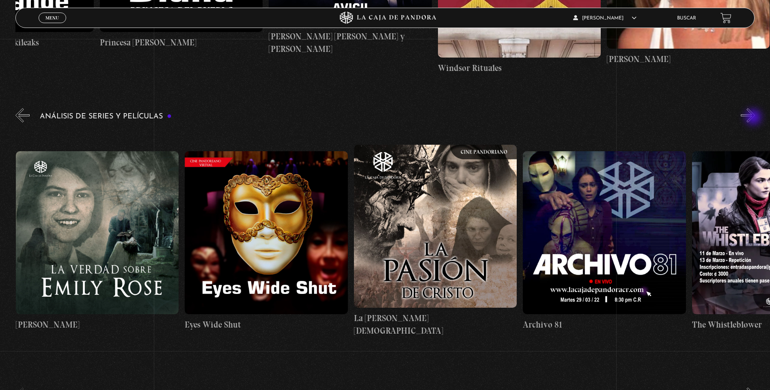
click at [754, 118] on button "»" at bounding box center [748, 115] width 14 height 14
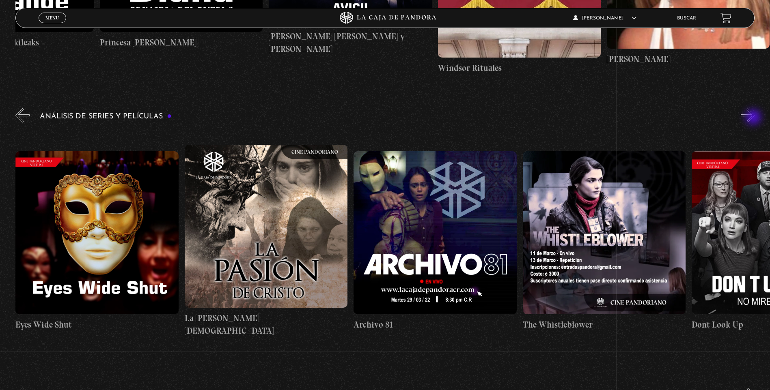
click at [754, 118] on button "»" at bounding box center [748, 115] width 14 height 14
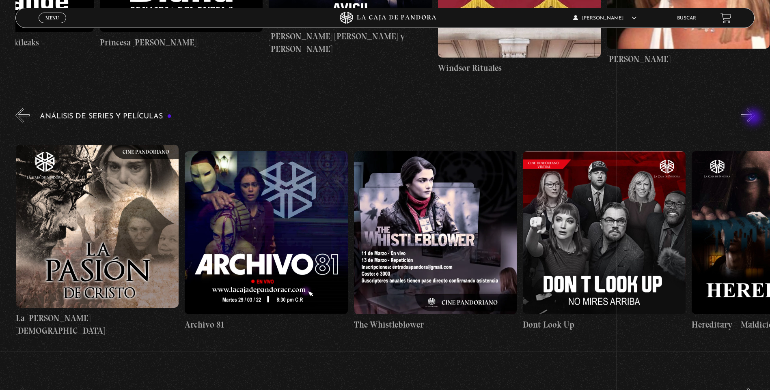
click at [754, 118] on button "»" at bounding box center [748, 115] width 14 height 14
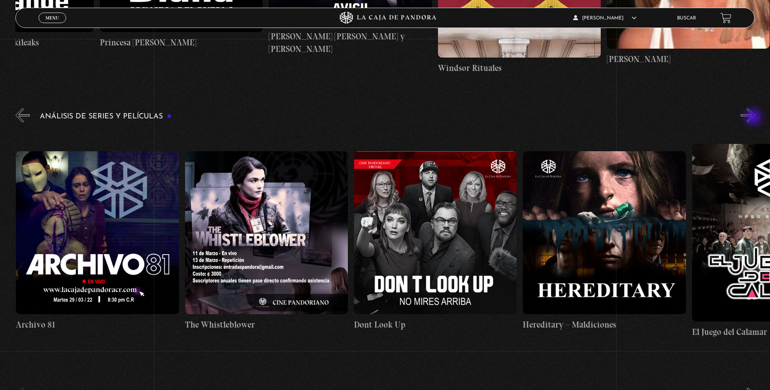
click at [754, 118] on button "»" at bounding box center [748, 115] width 14 height 14
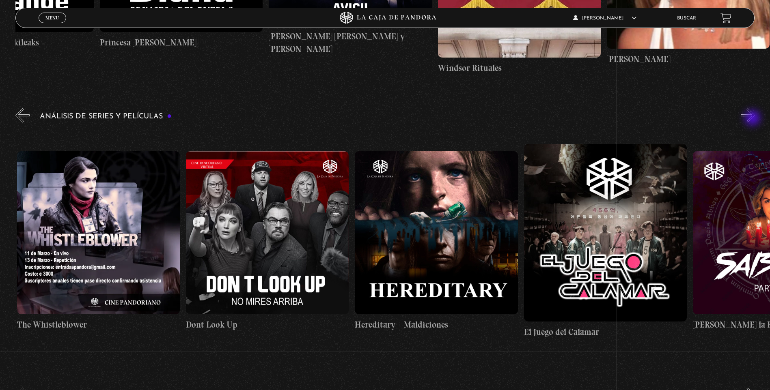
click at [753, 119] on button "»" at bounding box center [748, 115] width 14 height 14
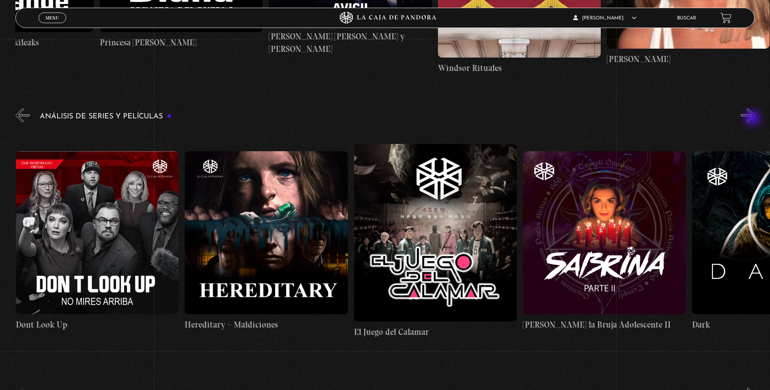
click at [753, 119] on button "»" at bounding box center [748, 115] width 14 height 14
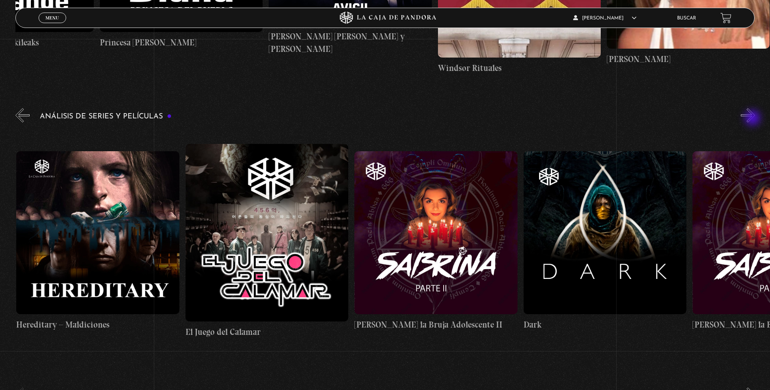
click at [753, 119] on button "»" at bounding box center [748, 115] width 14 height 14
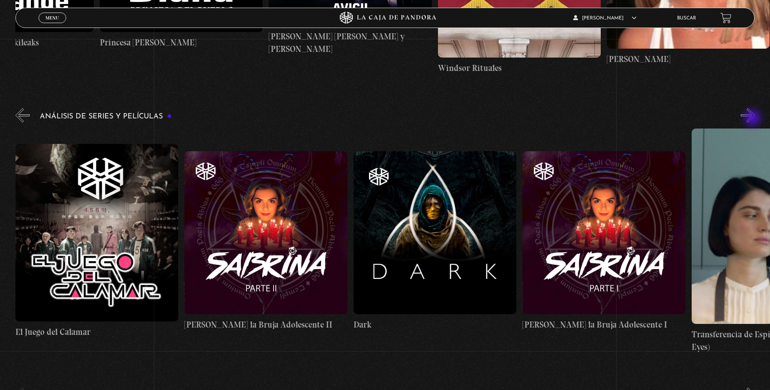
click at [753, 119] on button "»" at bounding box center [748, 115] width 14 height 14
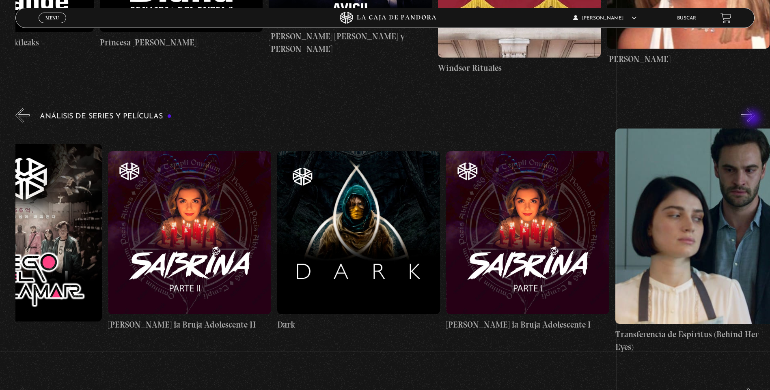
scroll to position [0, 3127]
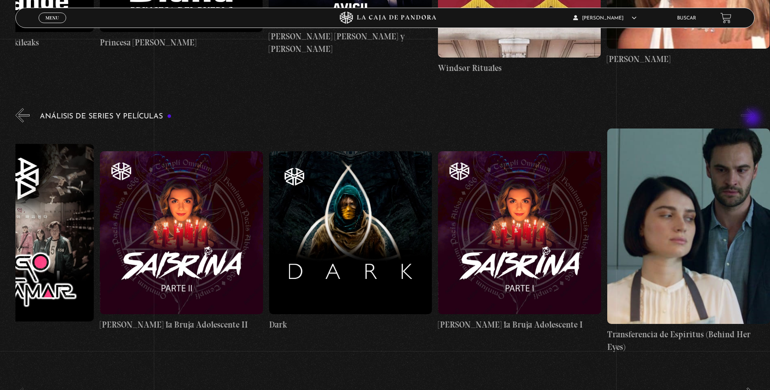
click at [753, 119] on button "»" at bounding box center [748, 115] width 14 height 14
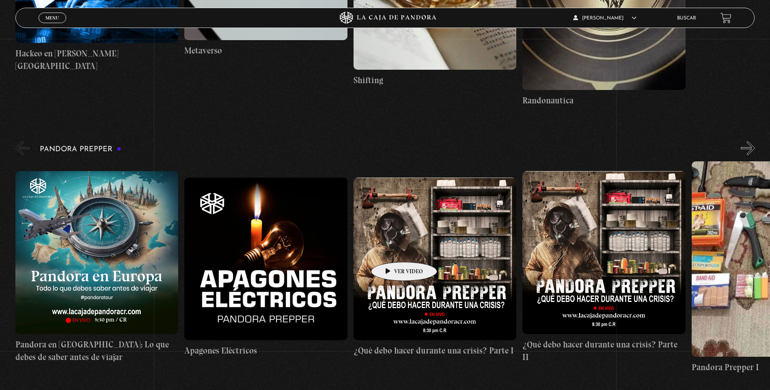
scroll to position [2538, 0]
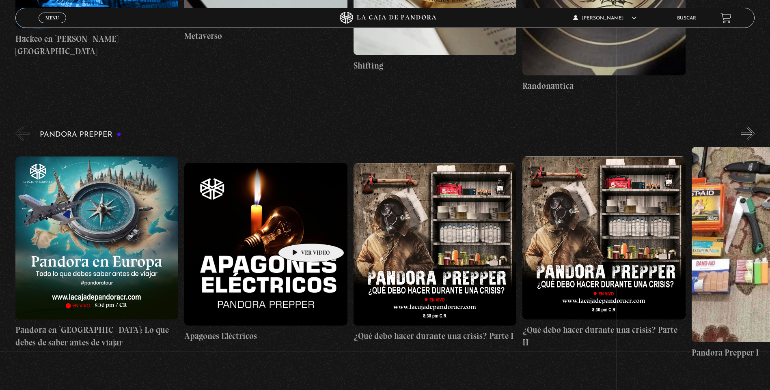
click at [298, 231] on figure at bounding box center [265, 244] width 163 height 163
click at [761, 129] on div "Pandora Prepper «" at bounding box center [392, 242] width 755 height 234
click at [751, 130] on button "»" at bounding box center [748, 134] width 14 height 14
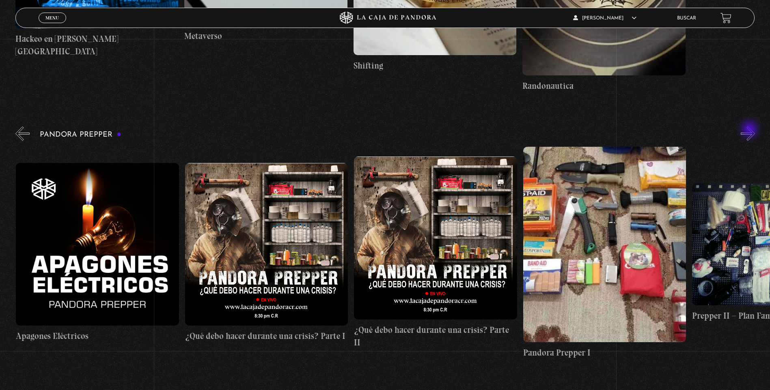
click at [751, 130] on button "»" at bounding box center [748, 134] width 14 height 14
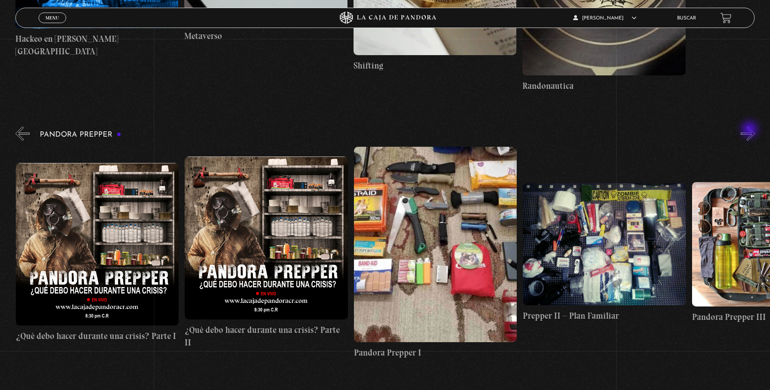
click at [751, 130] on button "»" at bounding box center [748, 134] width 14 height 14
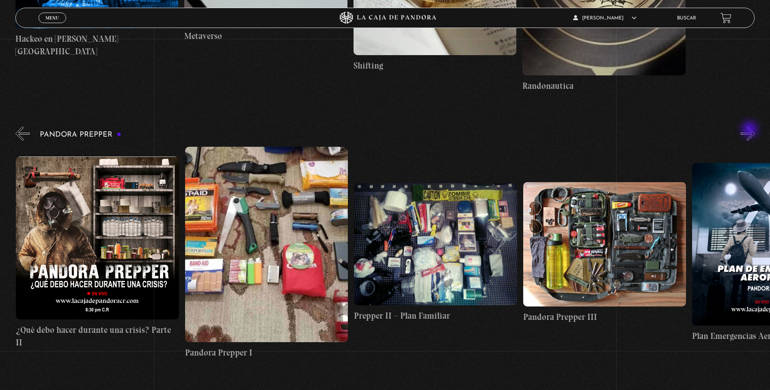
scroll to position [0, 507]
click at [751, 130] on button "»" at bounding box center [748, 134] width 14 height 14
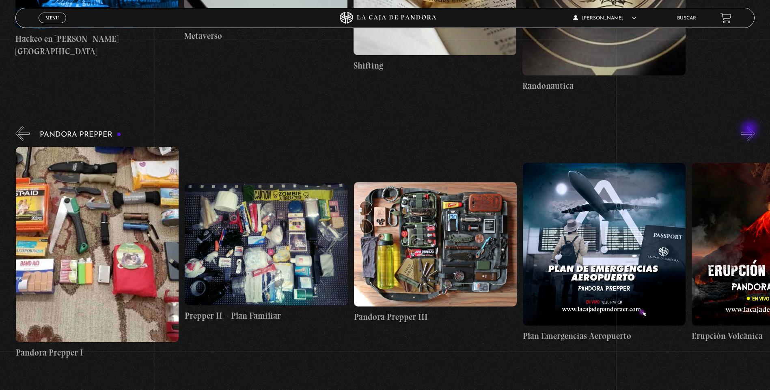
click at [751, 130] on button "»" at bounding box center [748, 134] width 14 height 14
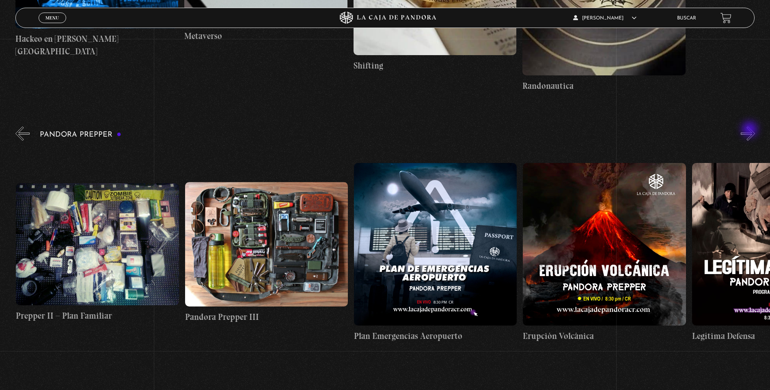
click at [751, 130] on button "»" at bounding box center [748, 134] width 14 height 14
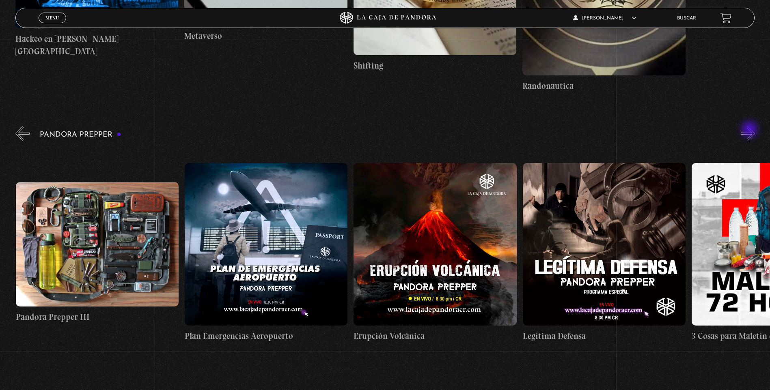
click at [751, 130] on button "»" at bounding box center [748, 134] width 14 height 14
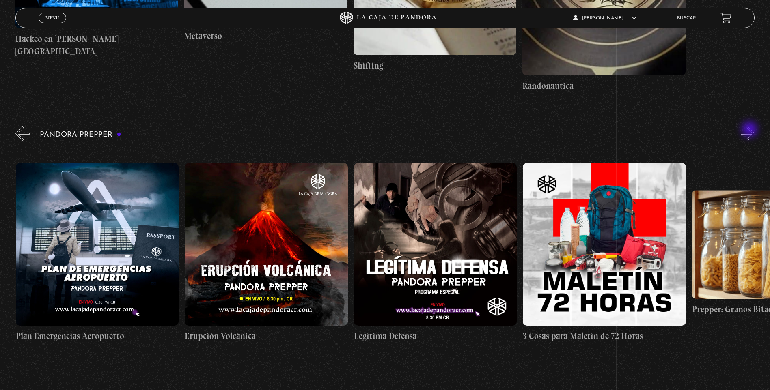
click at [751, 130] on button "»" at bounding box center [748, 134] width 14 height 14
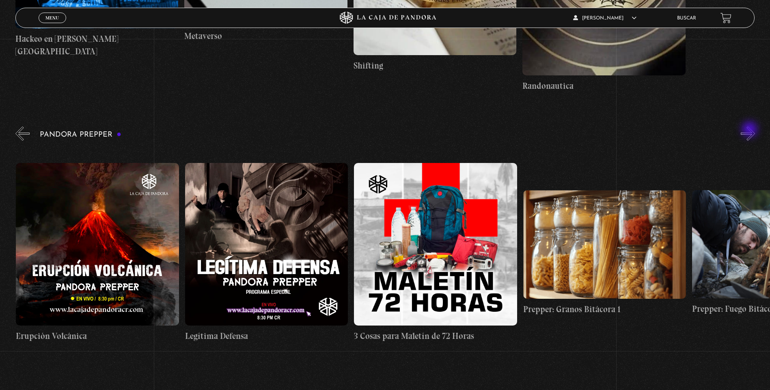
click at [751, 130] on button "»" at bounding box center [748, 134] width 14 height 14
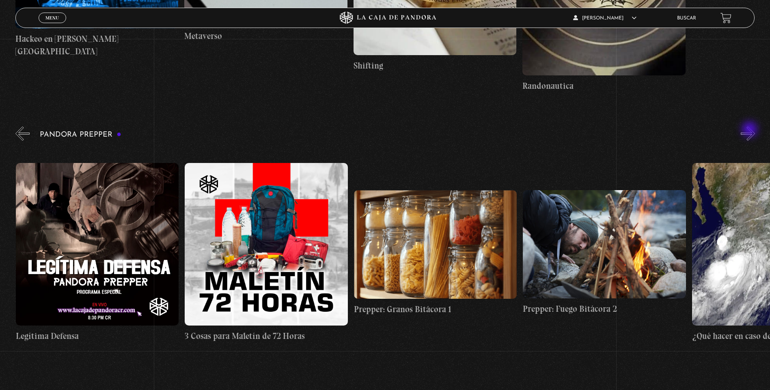
click at [751, 130] on button "»" at bounding box center [748, 134] width 14 height 14
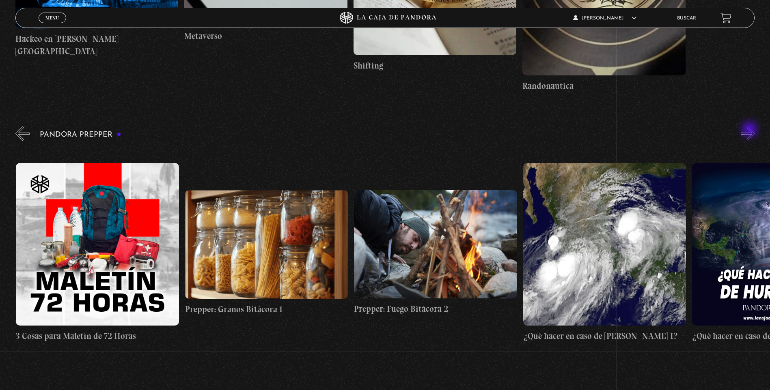
click at [751, 130] on button "»" at bounding box center [748, 134] width 14 height 14
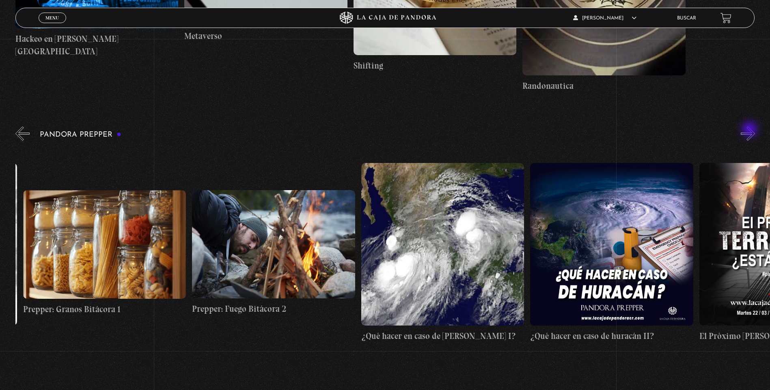
click at [751, 130] on button "»" at bounding box center [748, 134] width 14 height 14
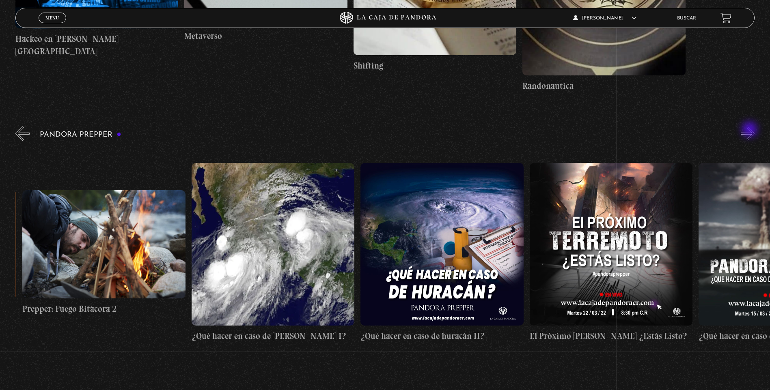
click at [751, 130] on button "»" at bounding box center [748, 134] width 14 height 14
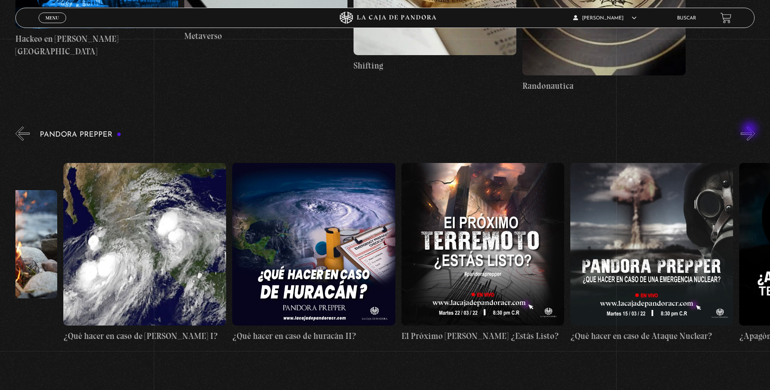
click at [751, 130] on button "»" at bounding box center [748, 134] width 14 height 14
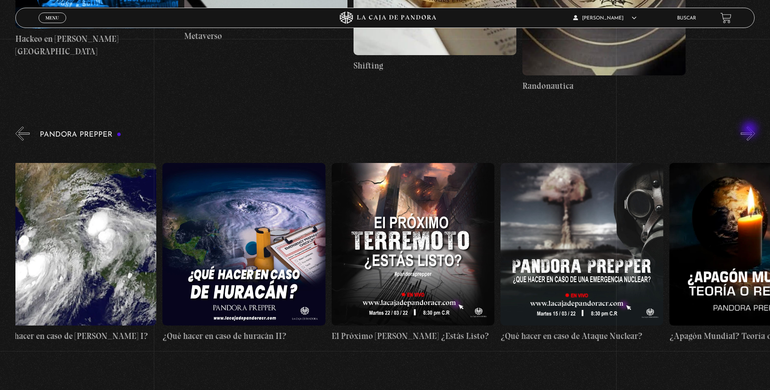
click at [751, 130] on button "»" at bounding box center [748, 134] width 14 height 14
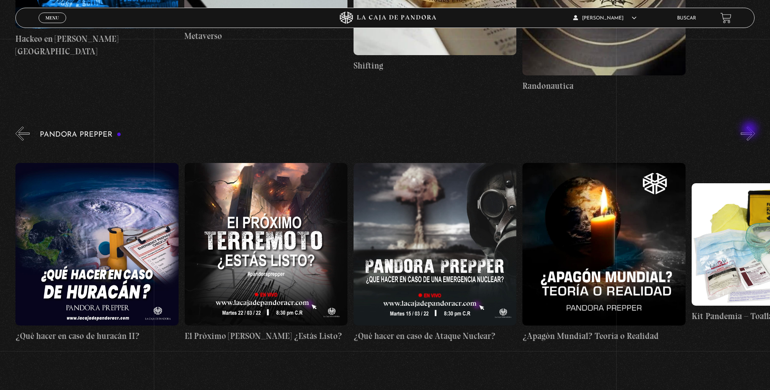
click at [751, 130] on button "»" at bounding box center [748, 134] width 14 height 14
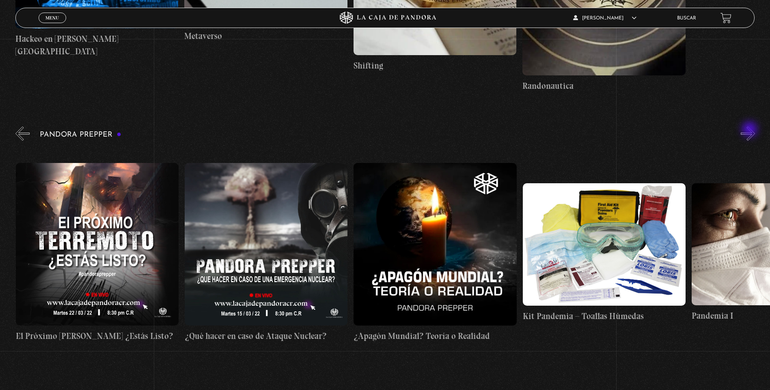
click at [751, 130] on button "»" at bounding box center [748, 134] width 14 height 14
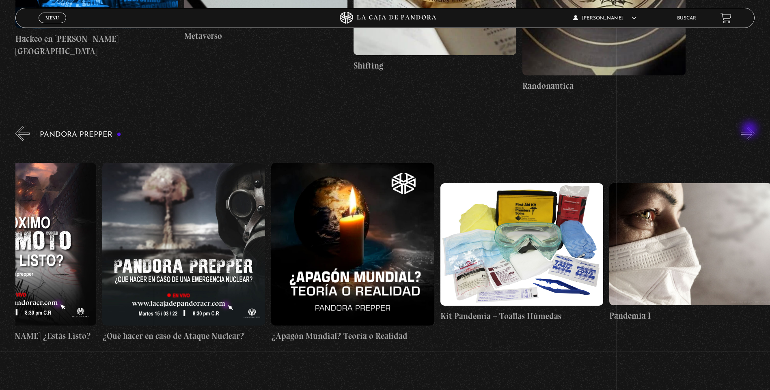
click at [751, 130] on button "»" at bounding box center [748, 134] width 14 height 14
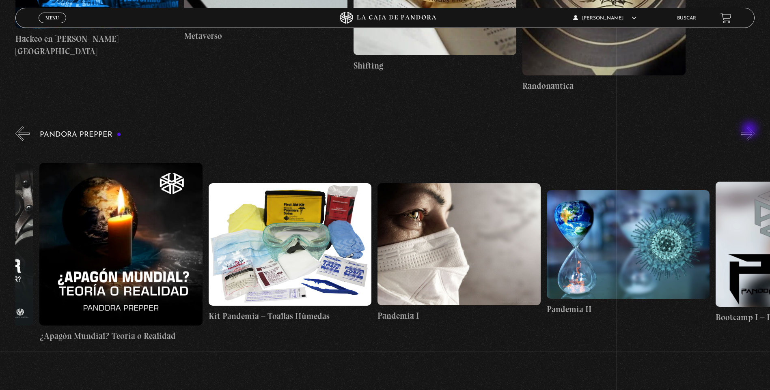
click at [751, 130] on button "»" at bounding box center [748, 134] width 14 height 14
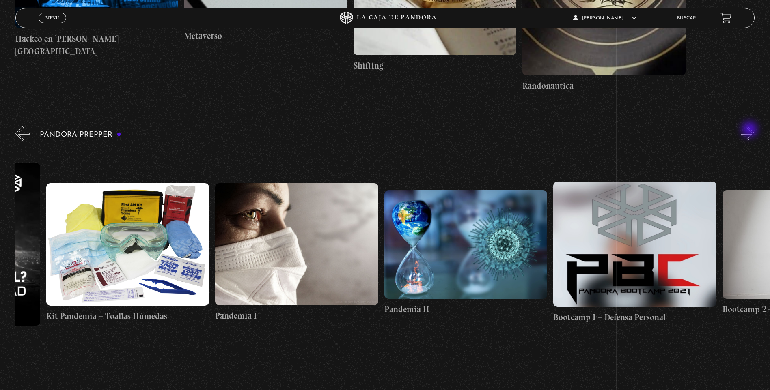
click at [751, 130] on button "»" at bounding box center [748, 134] width 14 height 14
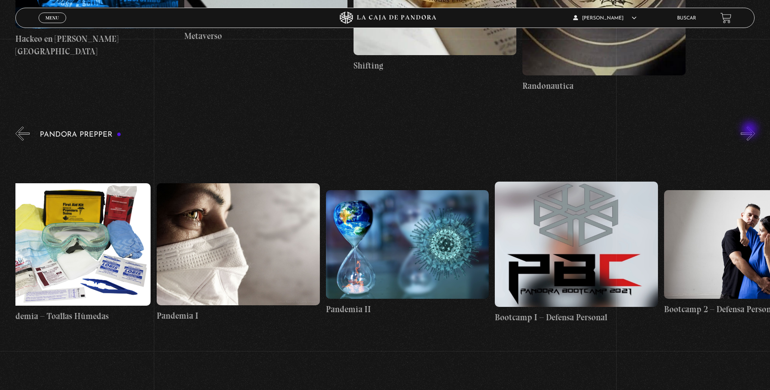
scroll to position [0, 3127]
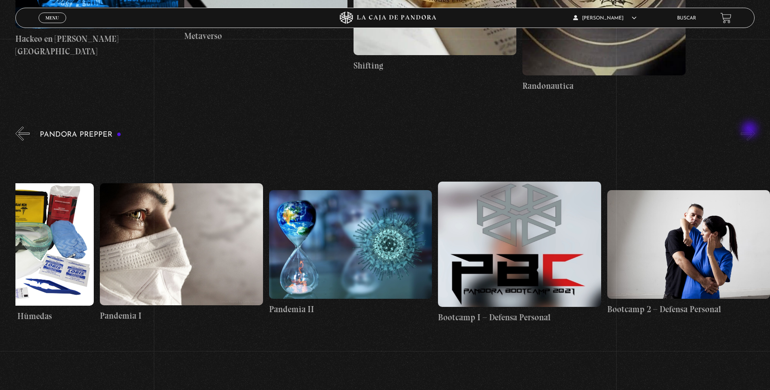
click at [751, 130] on button "»" at bounding box center [748, 134] width 14 height 14
click at [23, 131] on button "«" at bounding box center [22, 134] width 14 height 14
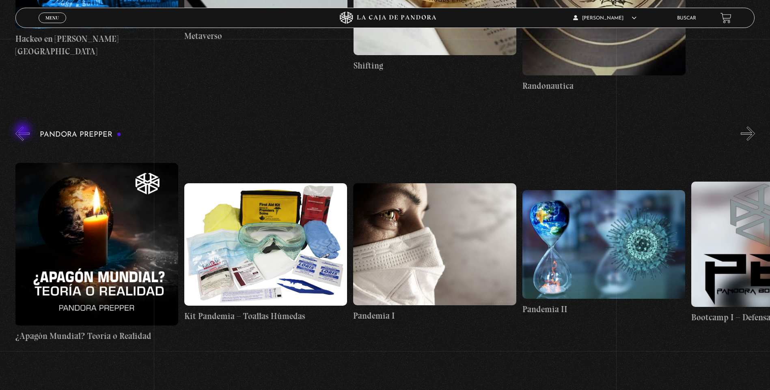
click at [24, 132] on button "«" at bounding box center [22, 134] width 14 height 14
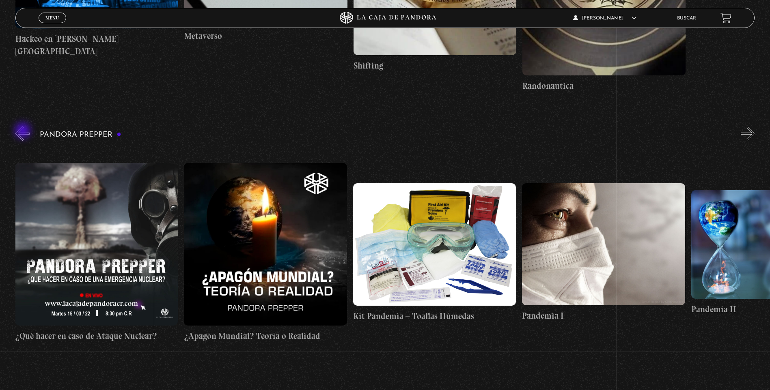
click at [24, 132] on button "«" at bounding box center [22, 134] width 14 height 14
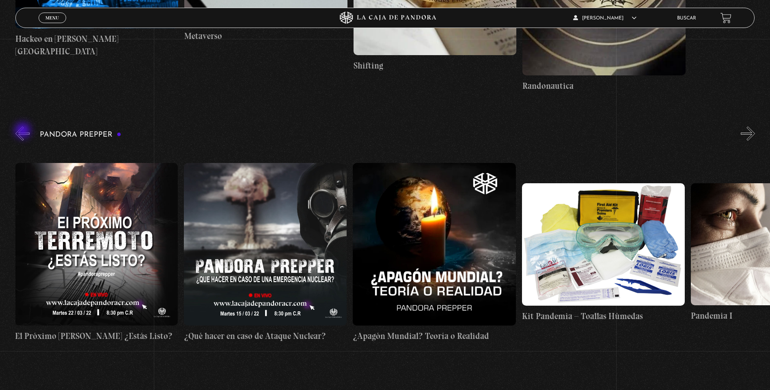
click at [24, 132] on button "«" at bounding box center [22, 134] width 14 height 14
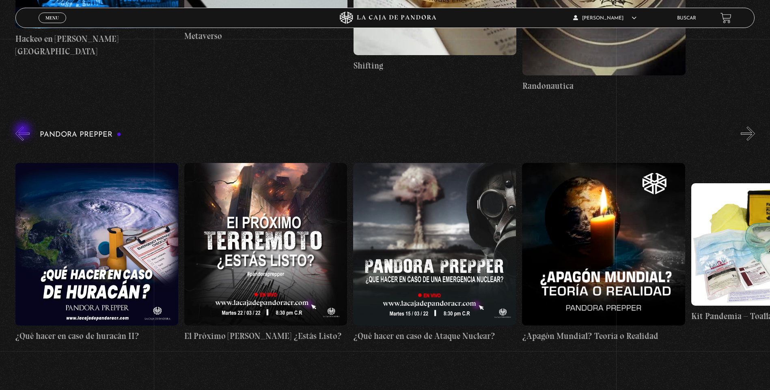
scroll to position [0, 2366]
click at [24, 132] on button "«" at bounding box center [22, 134] width 14 height 14
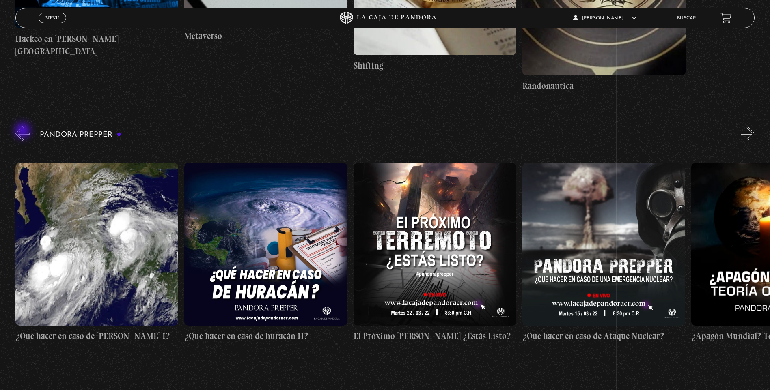
click at [24, 132] on button "«" at bounding box center [22, 134] width 14 height 14
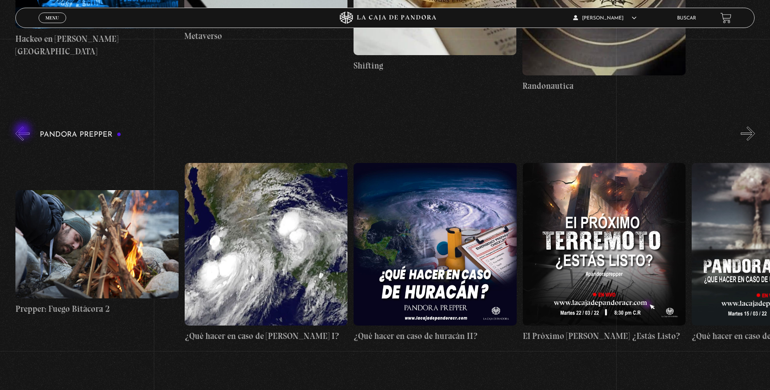
click at [24, 132] on button "«" at bounding box center [22, 134] width 14 height 14
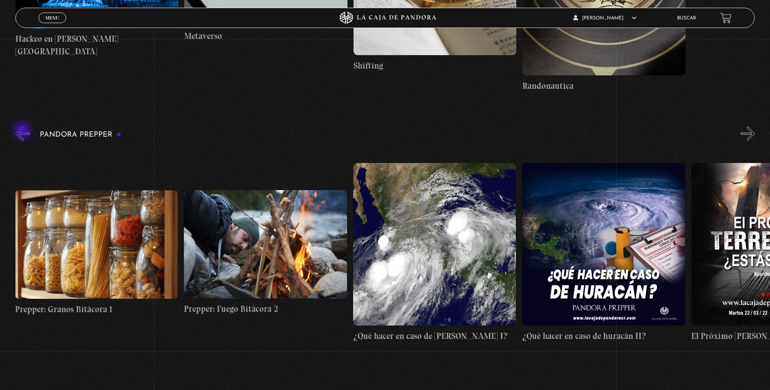
click at [24, 132] on button "«" at bounding box center [22, 134] width 14 height 14
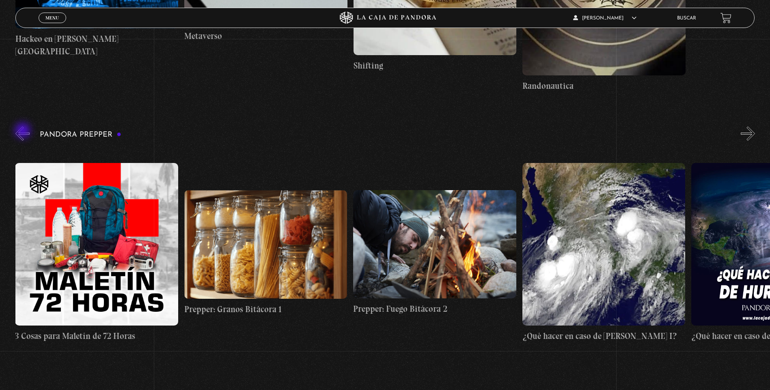
scroll to position [0, 1690]
click at [77, 221] on figure at bounding box center [96, 244] width 163 height 163
click at [92, 265] on figure at bounding box center [96, 244] width 163 height 163
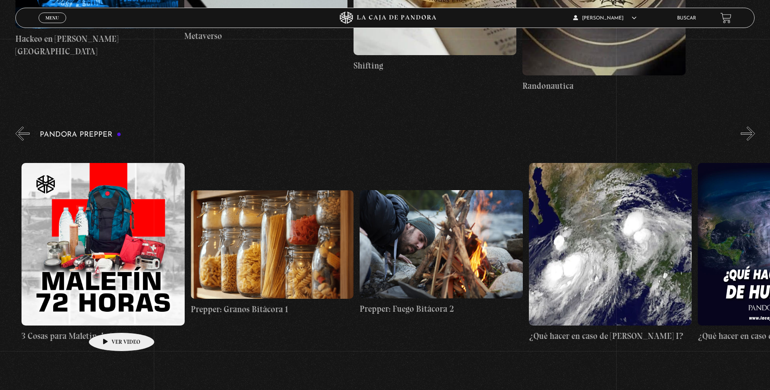
drag, startPoint x: 109, startPoint y: 321, endPoint x: 110, endPoint y: 325, distance: 4.1
click at [110, 320] on figure at bounding box center [103, 244] width 163 height 163
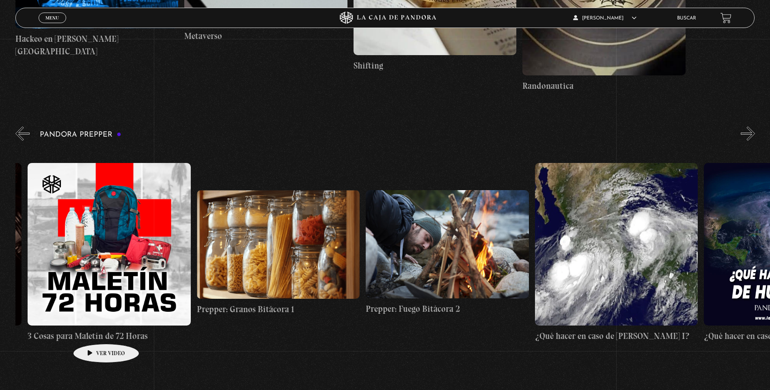
click at [94, 332] on h4 "3 Cosas para Maletín de 72 Horas" at bounding box center [109, 336] width 163 height 13
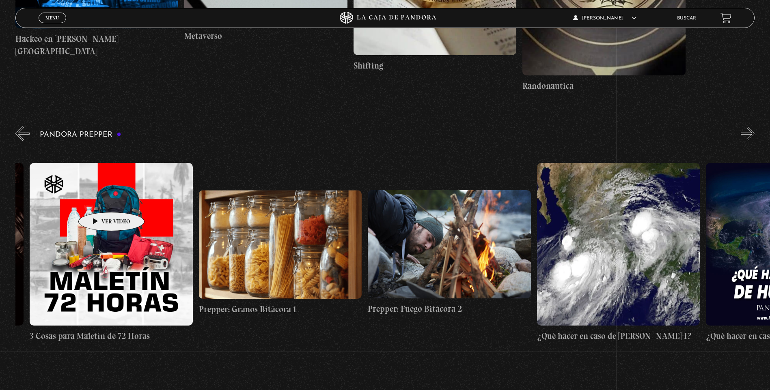
click at [99, 198] on figure at bounding box center [111, 244] width 163 height 163
click at [65, 168] on figure at bounding box center [111, 244] width 163 height 163
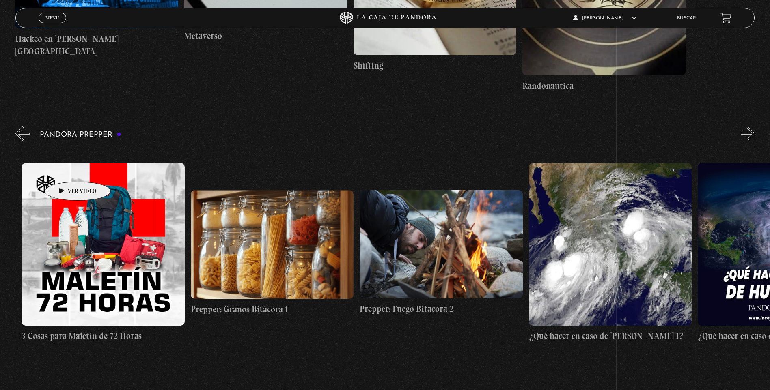
click at [65, 170] on figure at bounding box center [103, 244] width 163 height 163
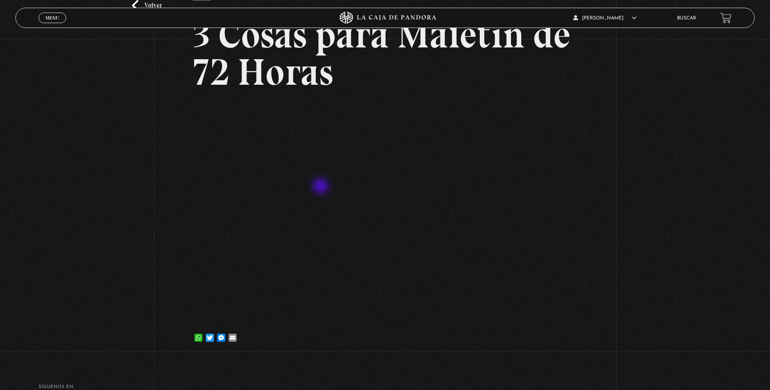
scroll to position [81, 0]
